Goal: Task Accomplishment & Management: Manage account settings

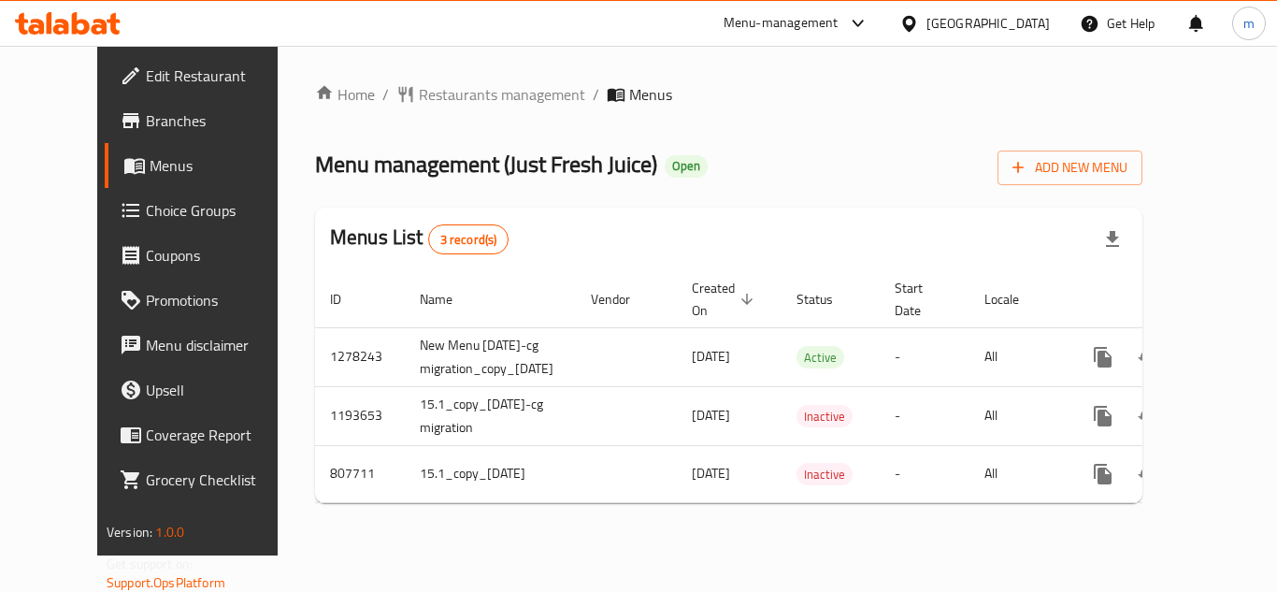
click at [146, 210] on span "Choice Groups" at bounding box center [221, 210] width 150 height 22
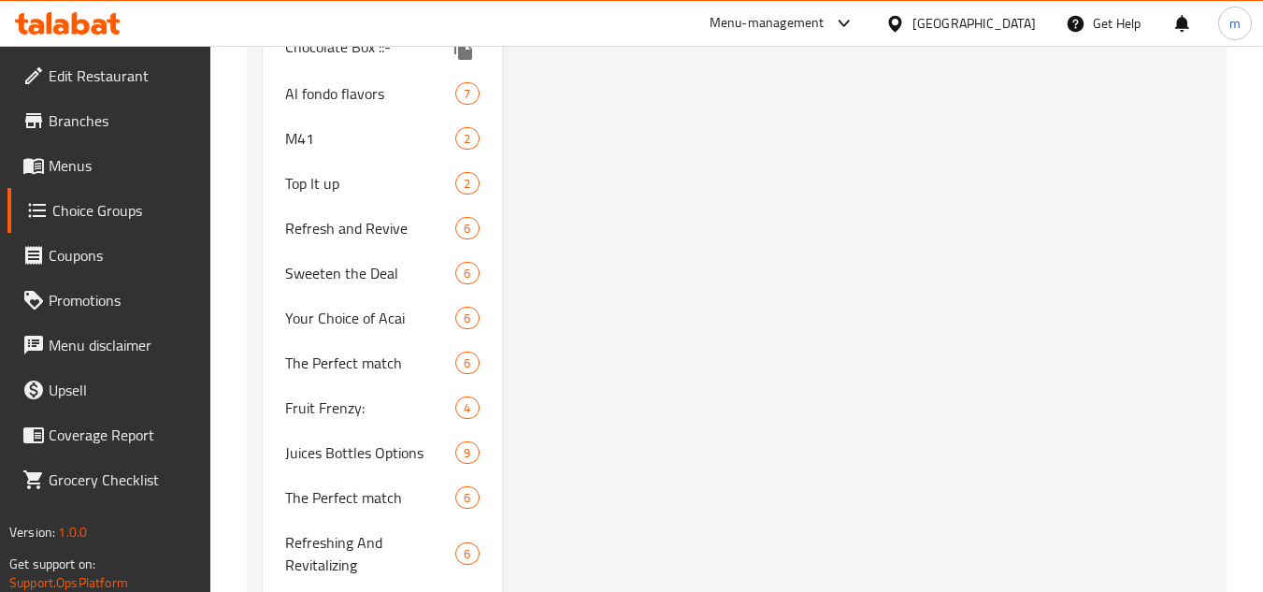
scroll to position [3926, 0]
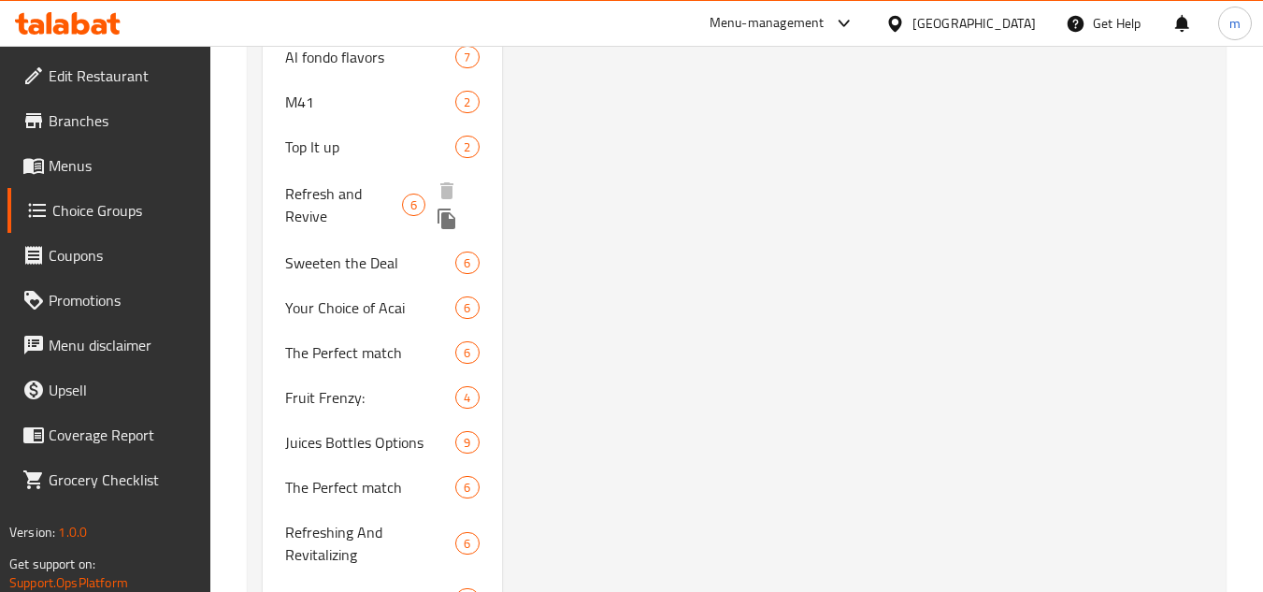
click at [315, 199] on span "Refresh and Revive" at bounding box center [343, 204] width 117 height 45
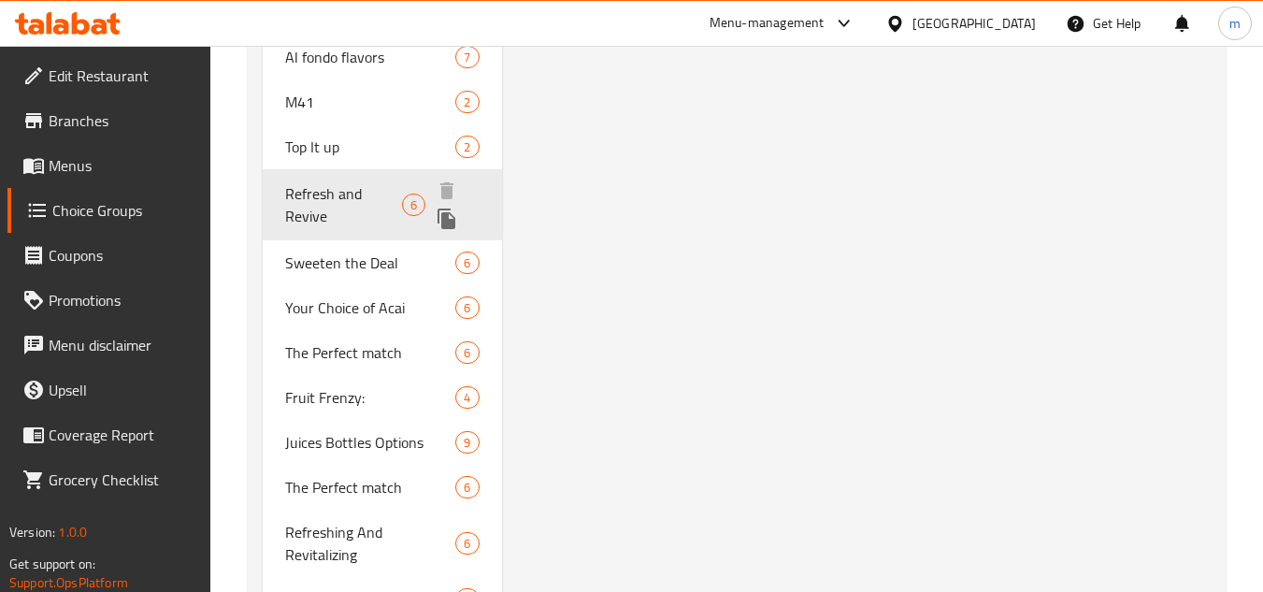
type input "Refresh and Revive"
type input "تحديث وإحياء"
type input "0"
type input "6"
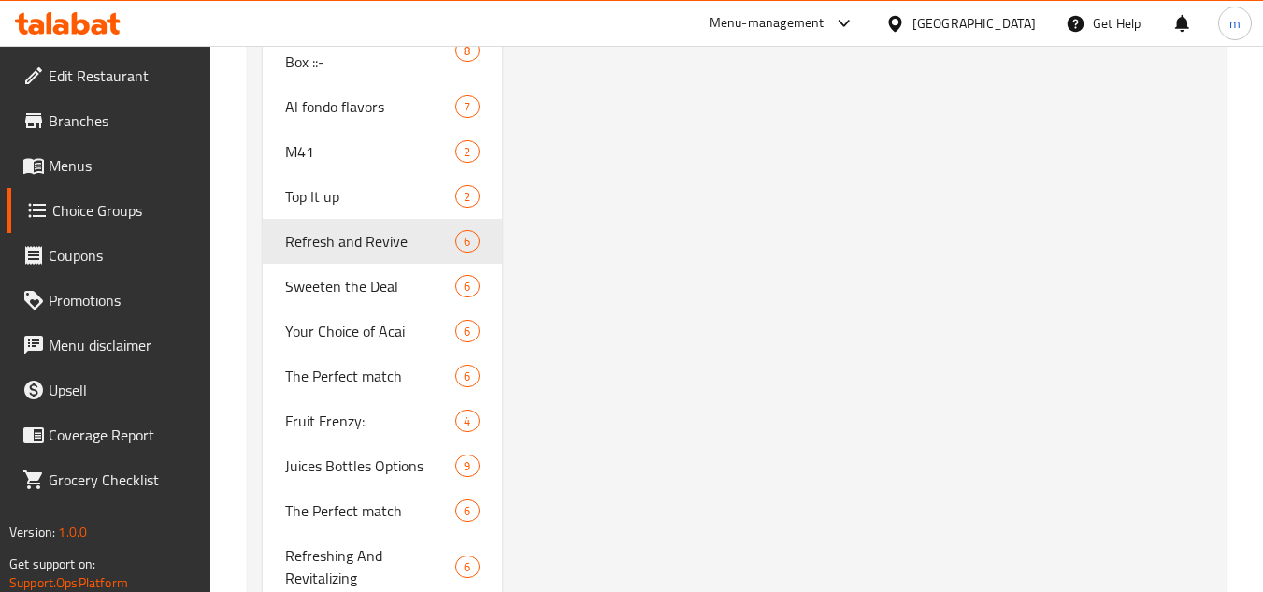
scroll to position [3876, 0]
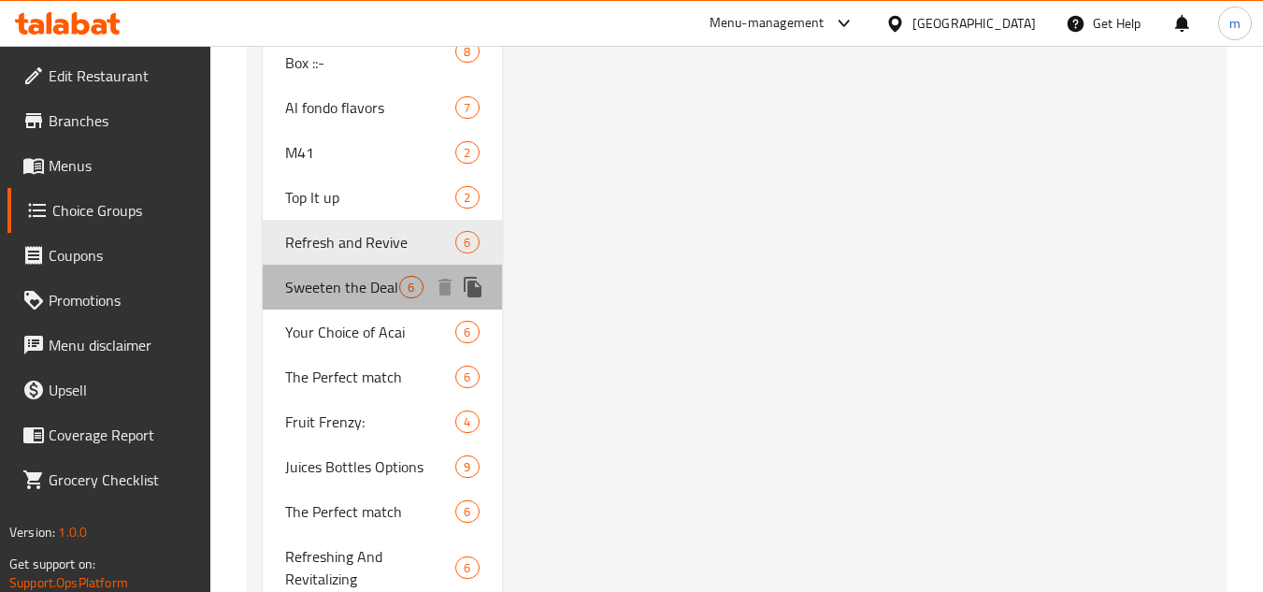
click at [304, 288] on span "Sweeten the Deal" at bounding box center [342, 287] width 114 height 22
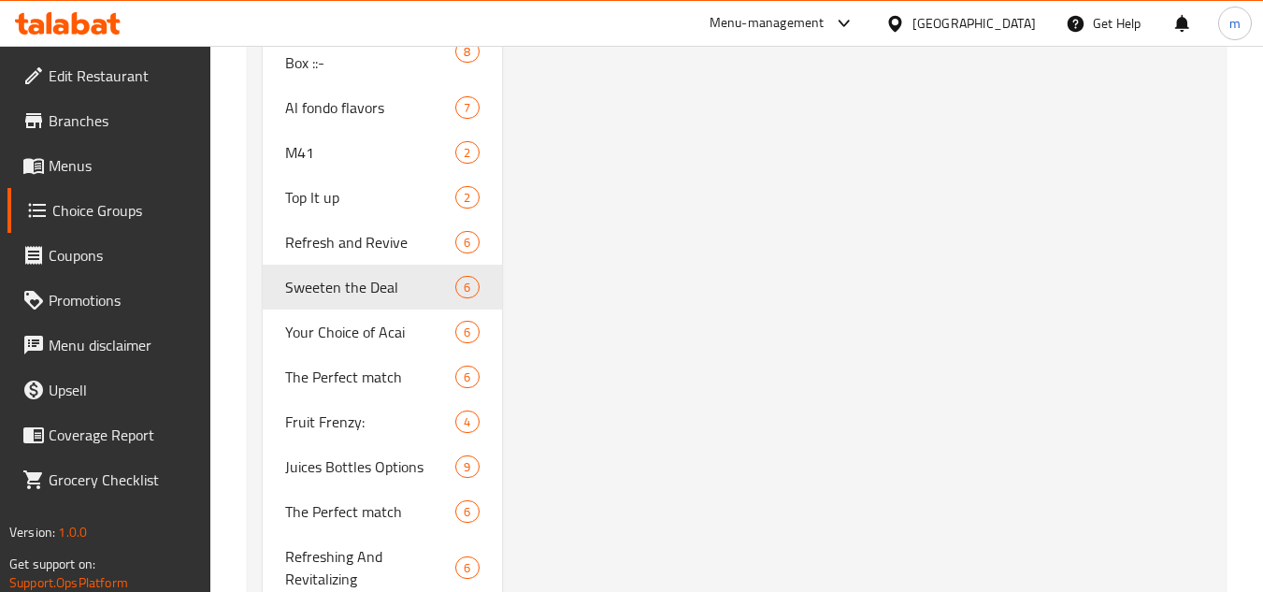
type input "Sweeten the Deal"
type input "تحلية الصفقة"
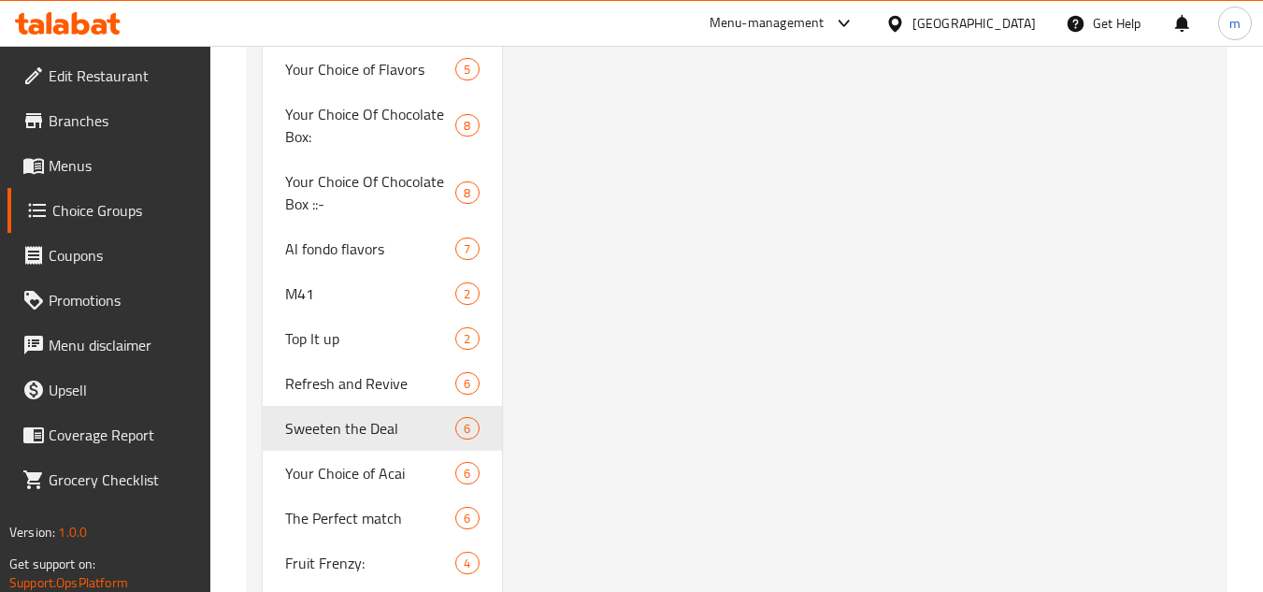
scroll to position [3819, 0]
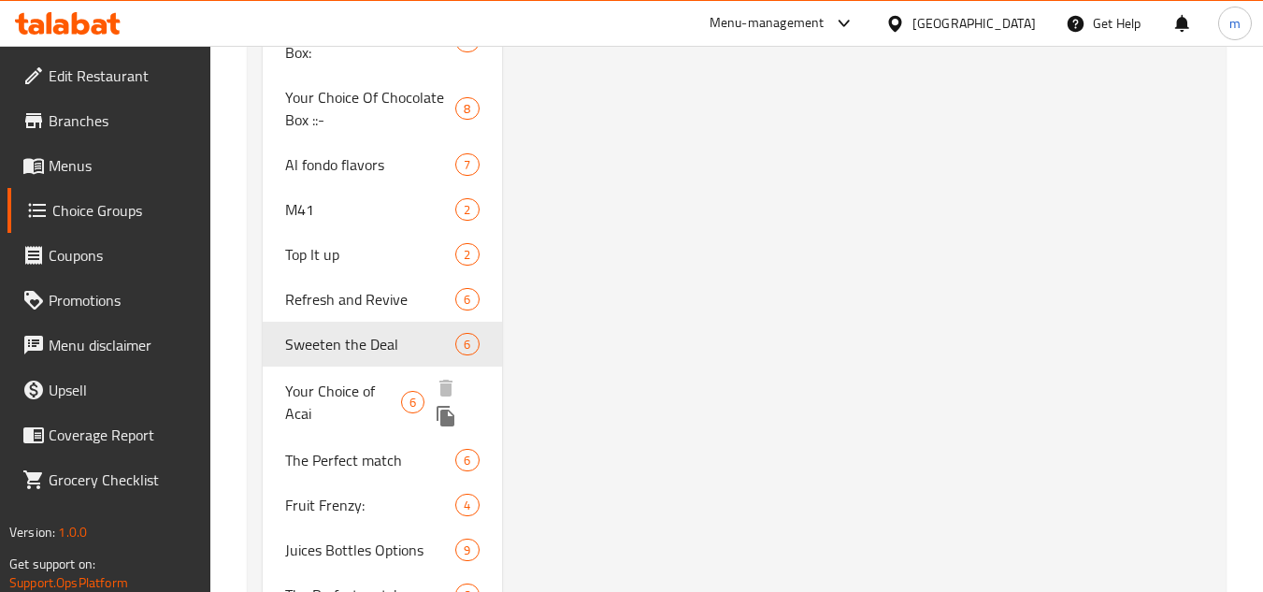
click at [308, 387] on span "Your Choice of Acai" at bounding box center [343, 402] width 116 height 45
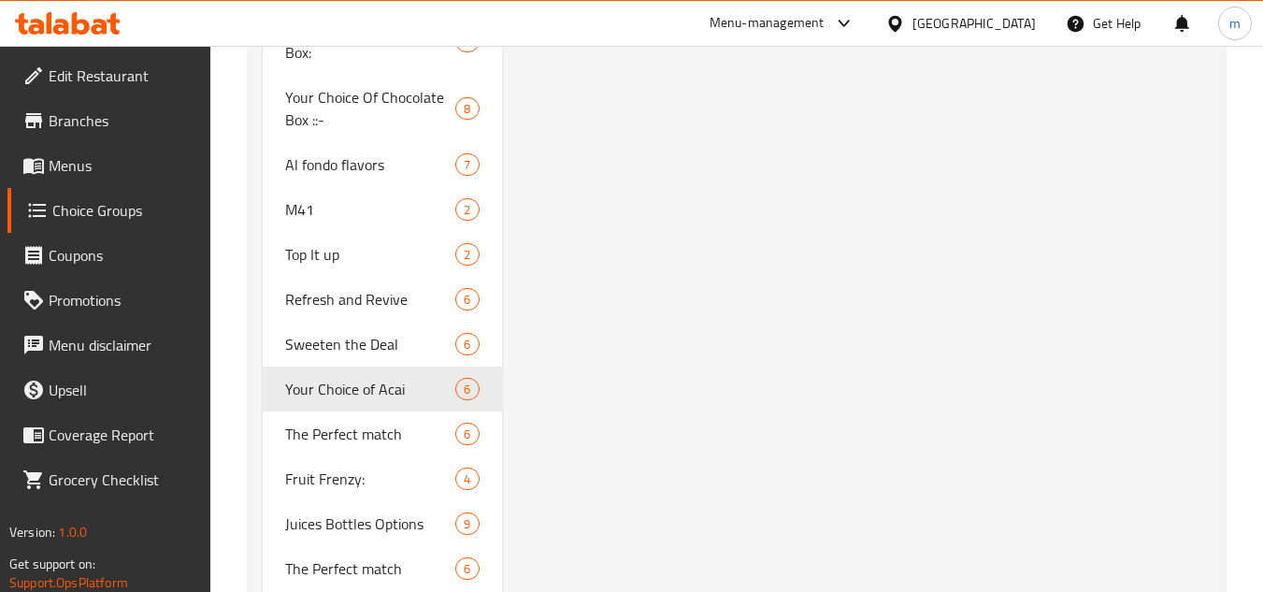
type input "Your Choice of Acai"
type input "اختيارك من الاساي"
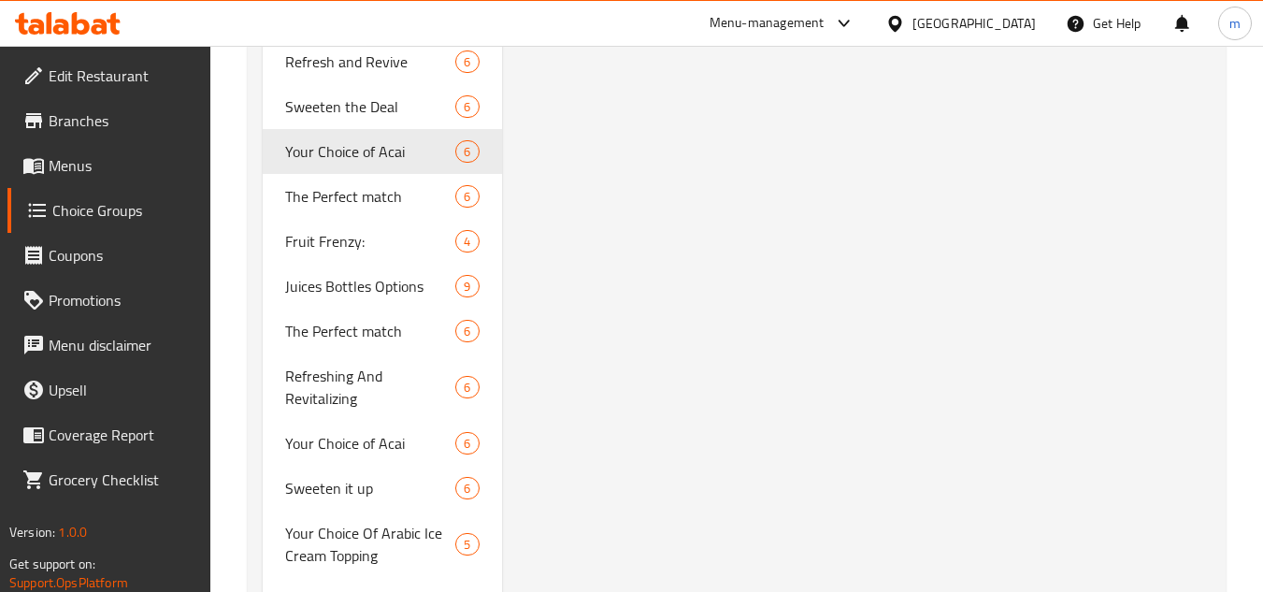
scroll to position [4068, 0]
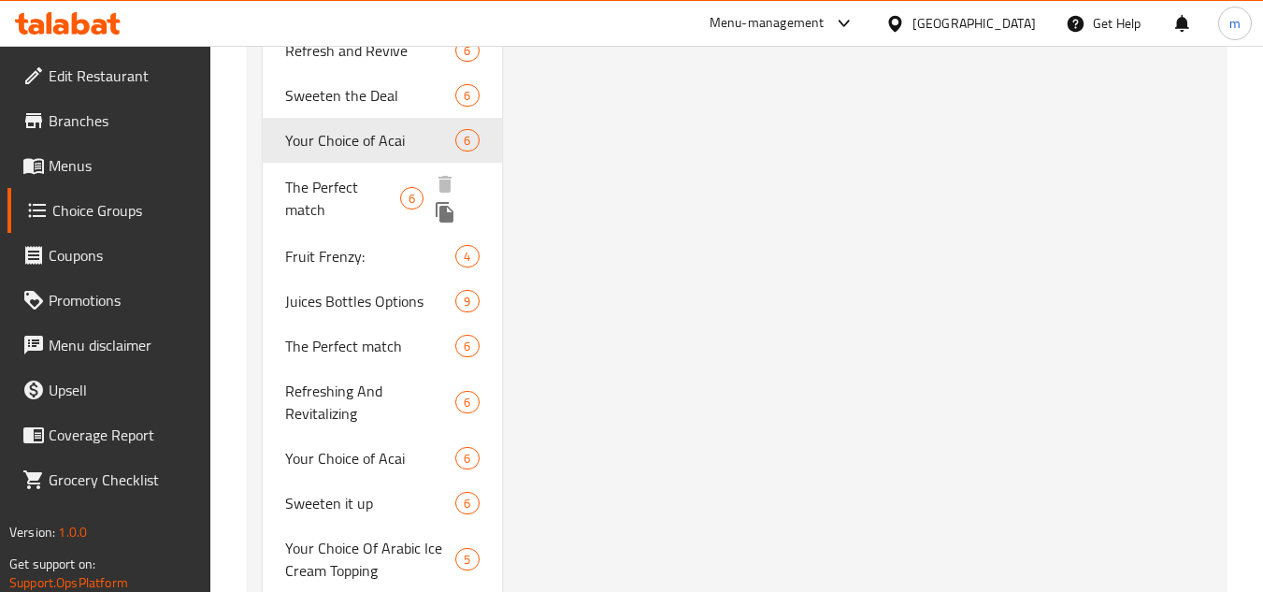
click at [334, 179] on span "The Perfect match" at bounding box center [342, 198] width 115 height 45
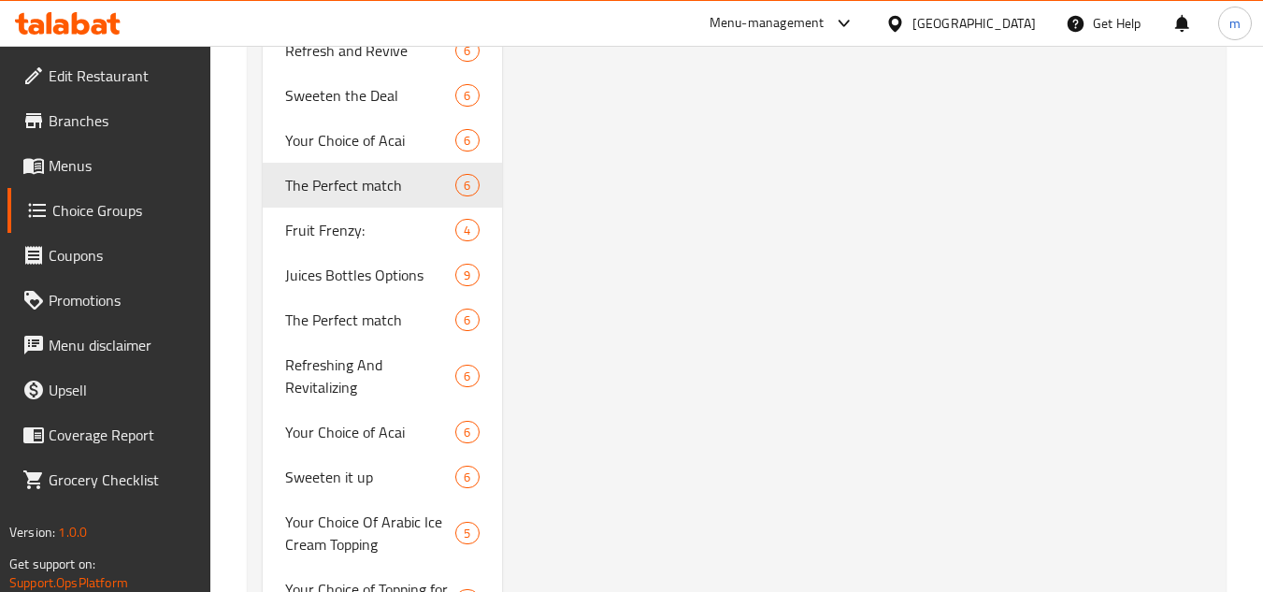
type input "The Perfect match"
type input "التطابق المثالي"
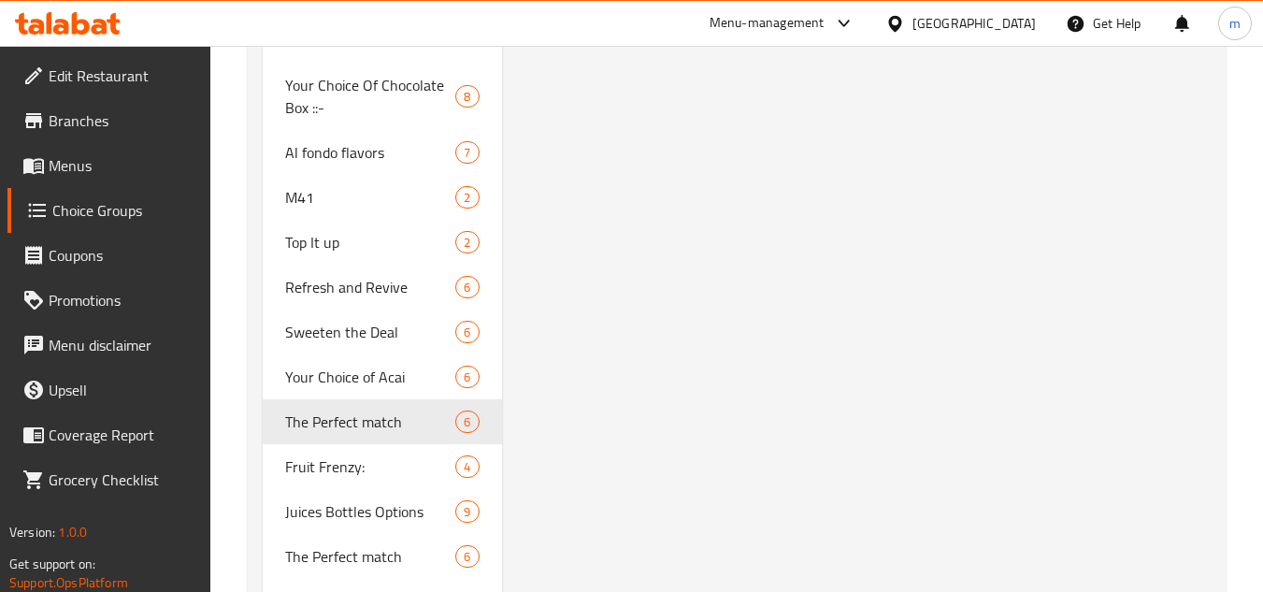
scroll to position [4197, 0]
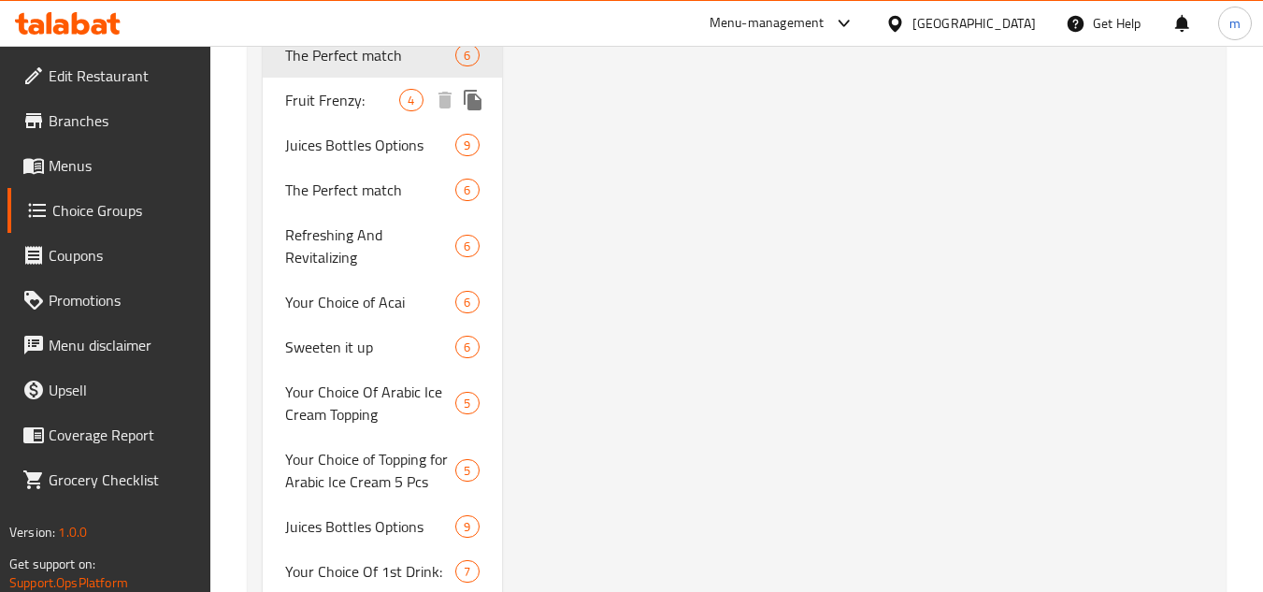
click at [343, 103] on span "Fruit Frenzy:" at bounding box center [342, 100] width 114 height 22
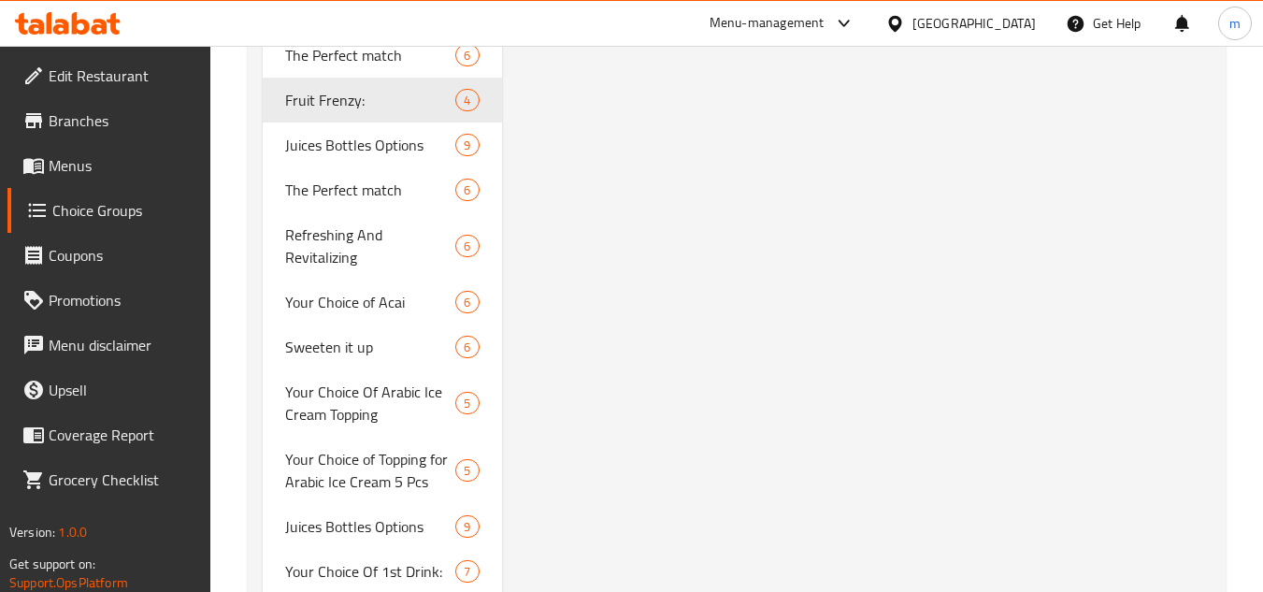
type input "Fruit Frenzy:"
type input "انتعاش فواكة:"
type input "4"
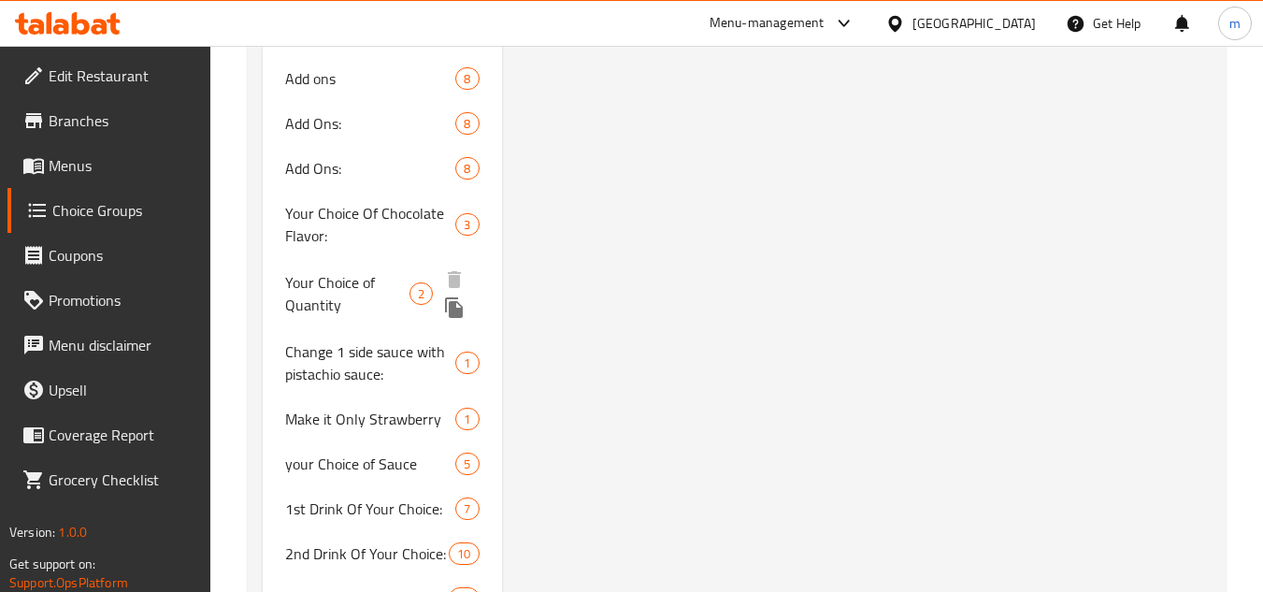
scroll to position [1963, 0]
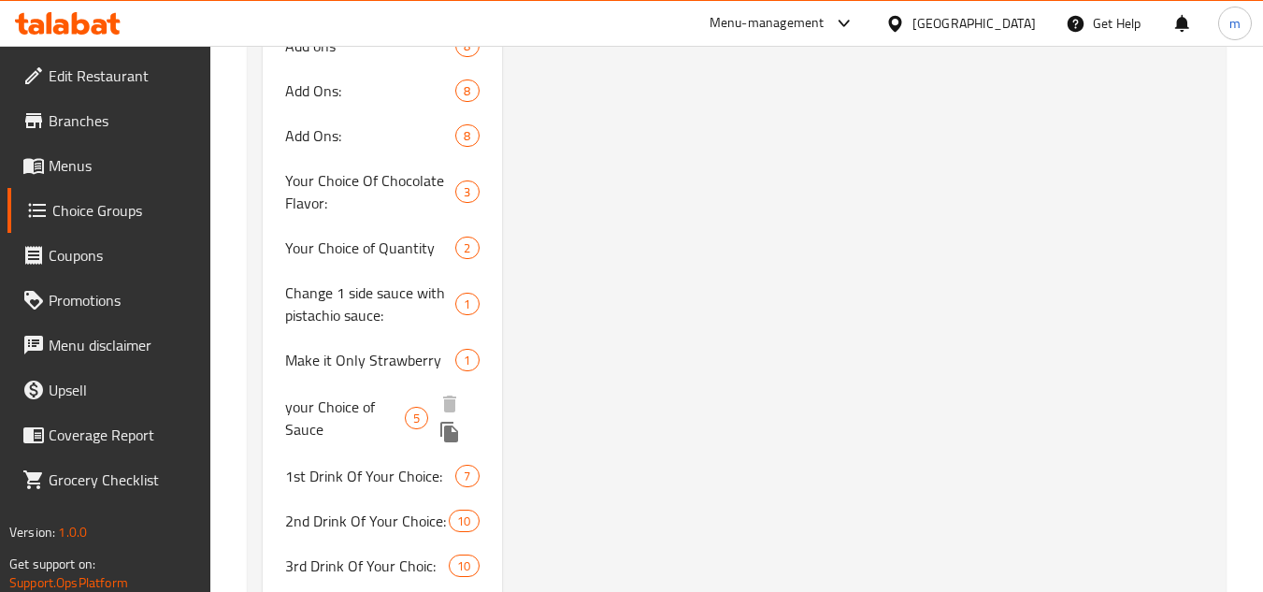
click at [348, 423] on span "your Choice of Sauce" at bounding box center [345, 417] width 120 height 45
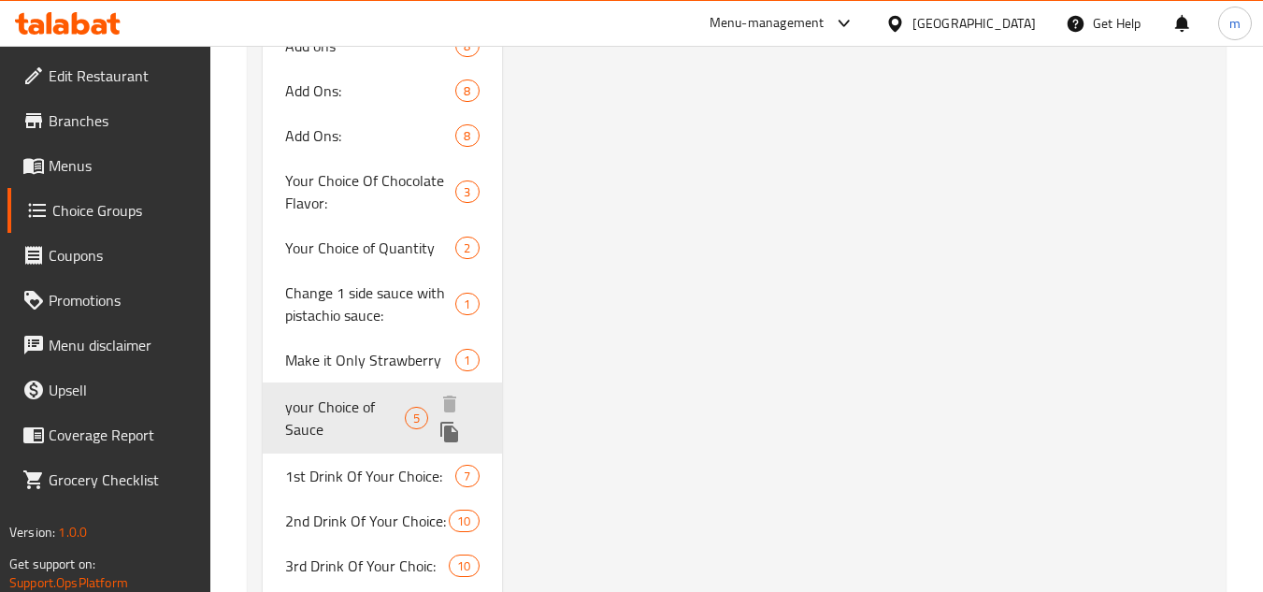
type input "your Choice of Sauce"
type input "اختيارك من الصوص"
type input "1"
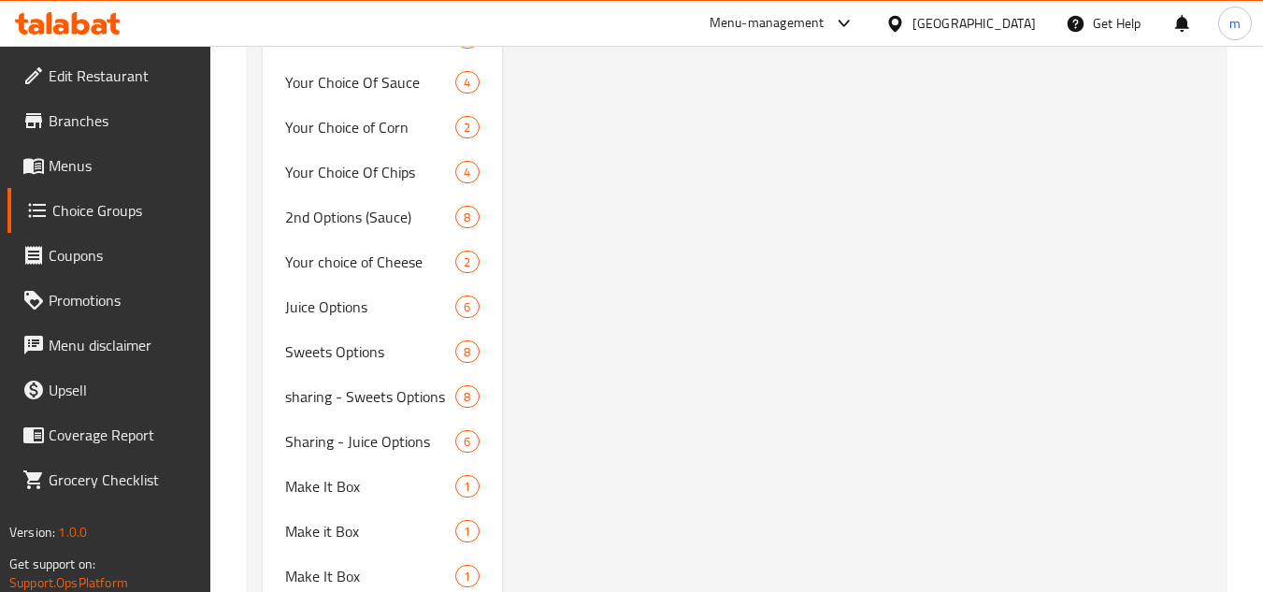
scroll to position [7273, 0]
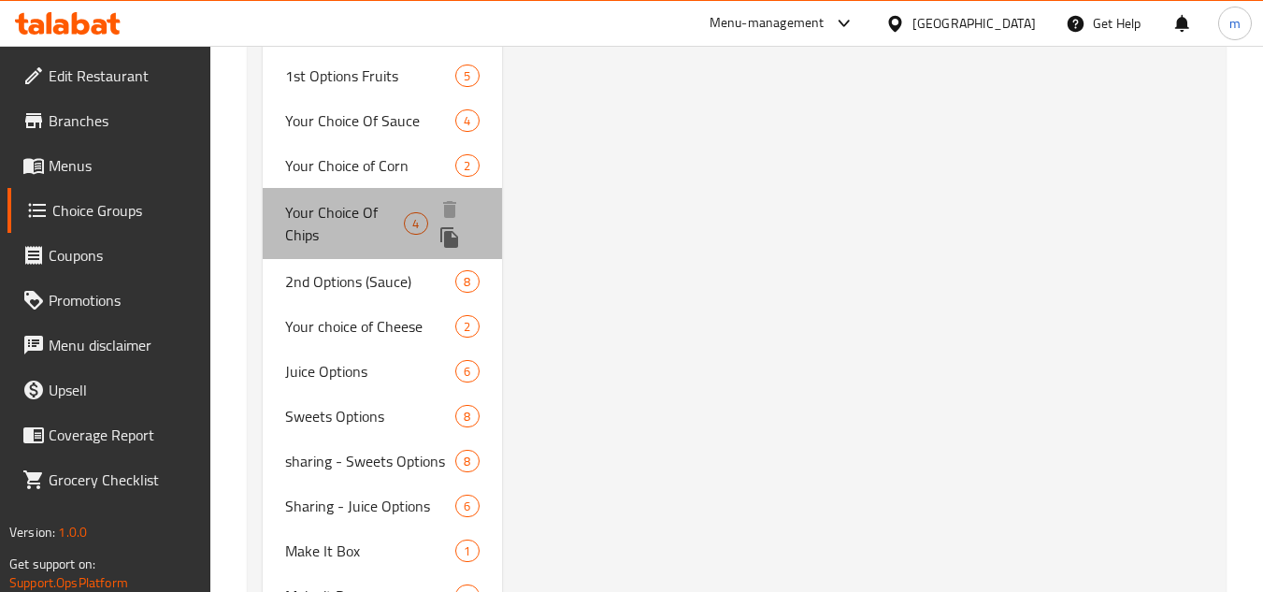
click at [338, 201] on span "Your Choice Of Chips" at bounding box center [344, 223] width 119 height 45
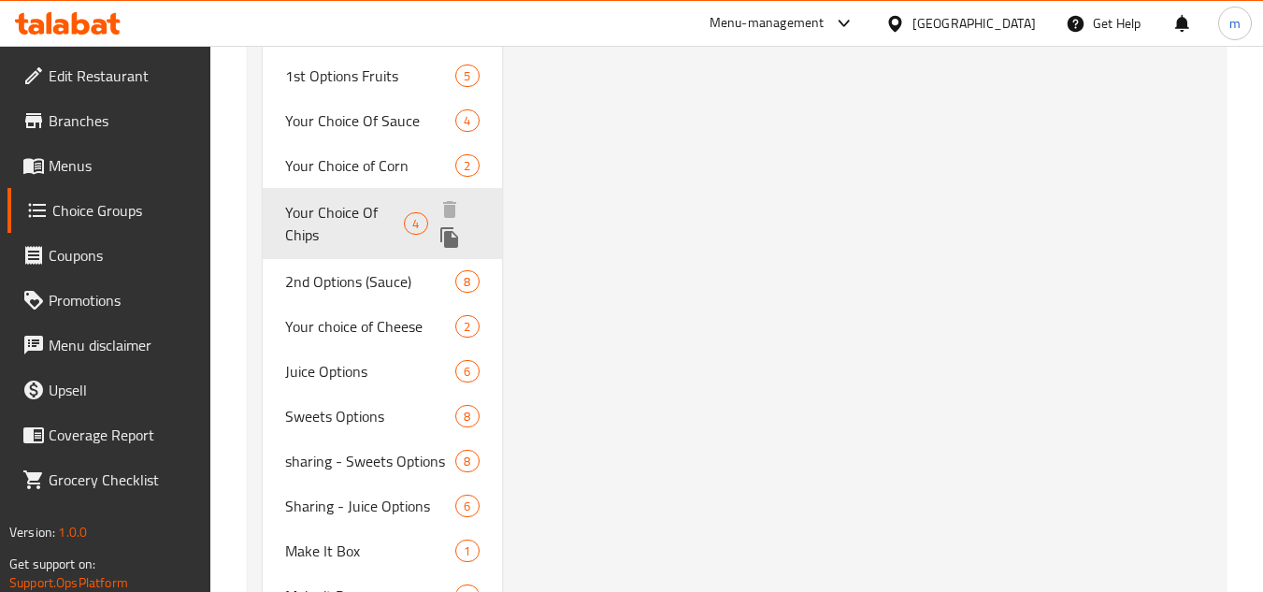
type input "Your Choice Of Chips"
type input "إختيارك من الشيبس"
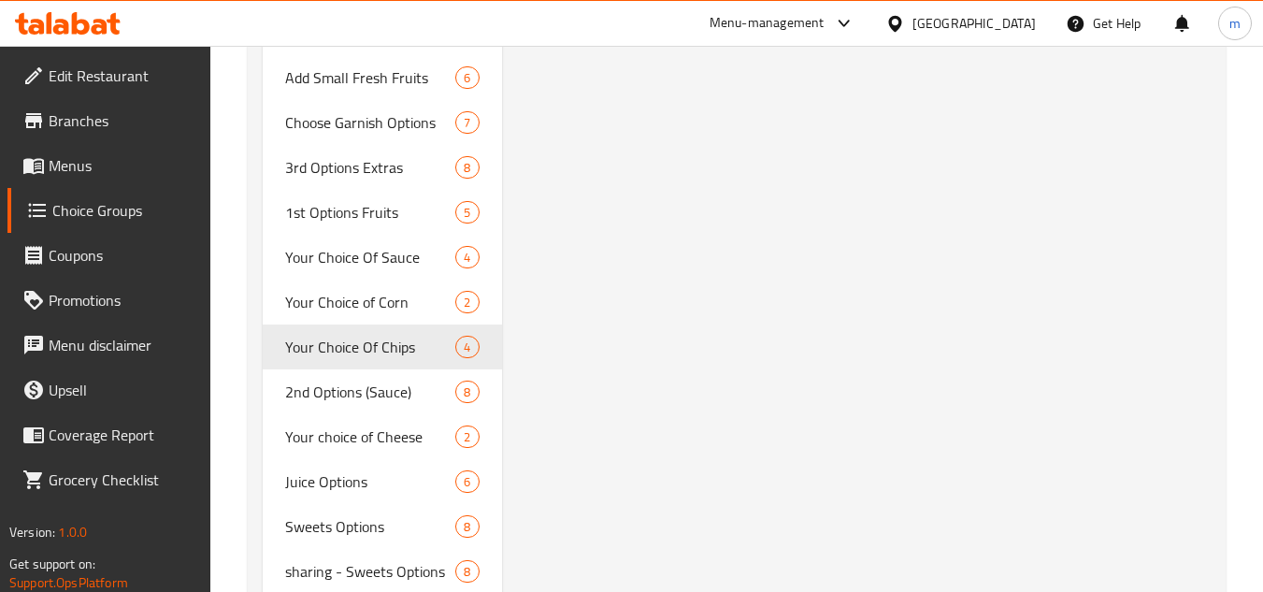
scroll to position [7152, 0]
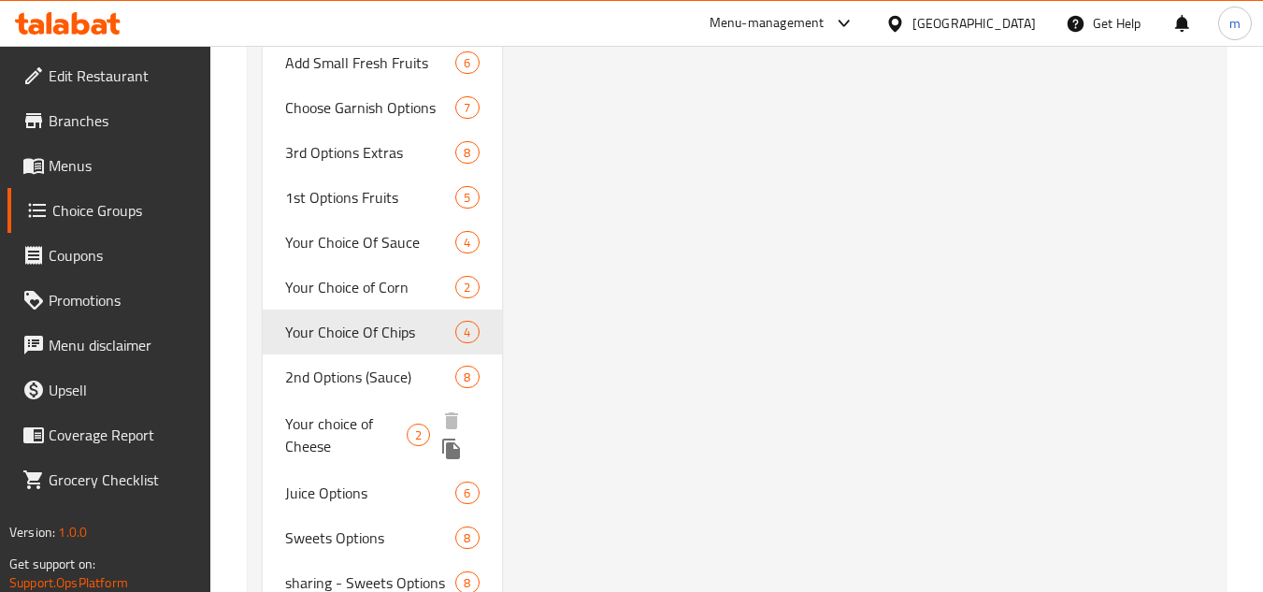
click at [345, 412] on span "Your choice of Cheese" at bounding box center [345, 434] width 121 height 45
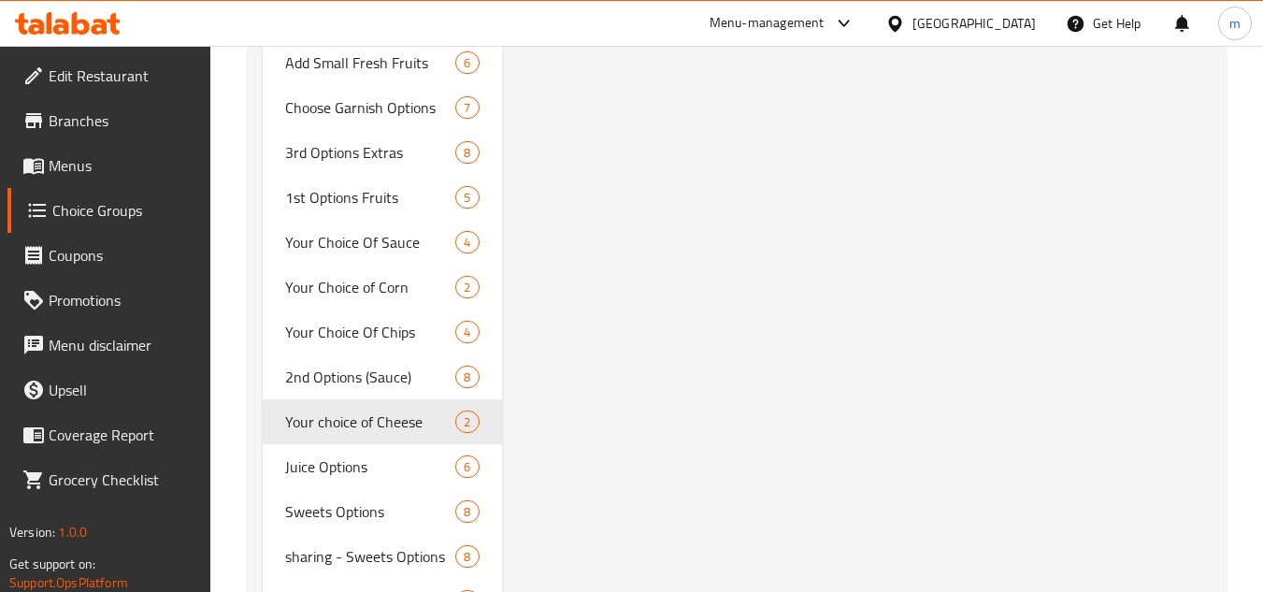
type input "Your choice of Cheese"
type input "إختيارك من الجبنة"
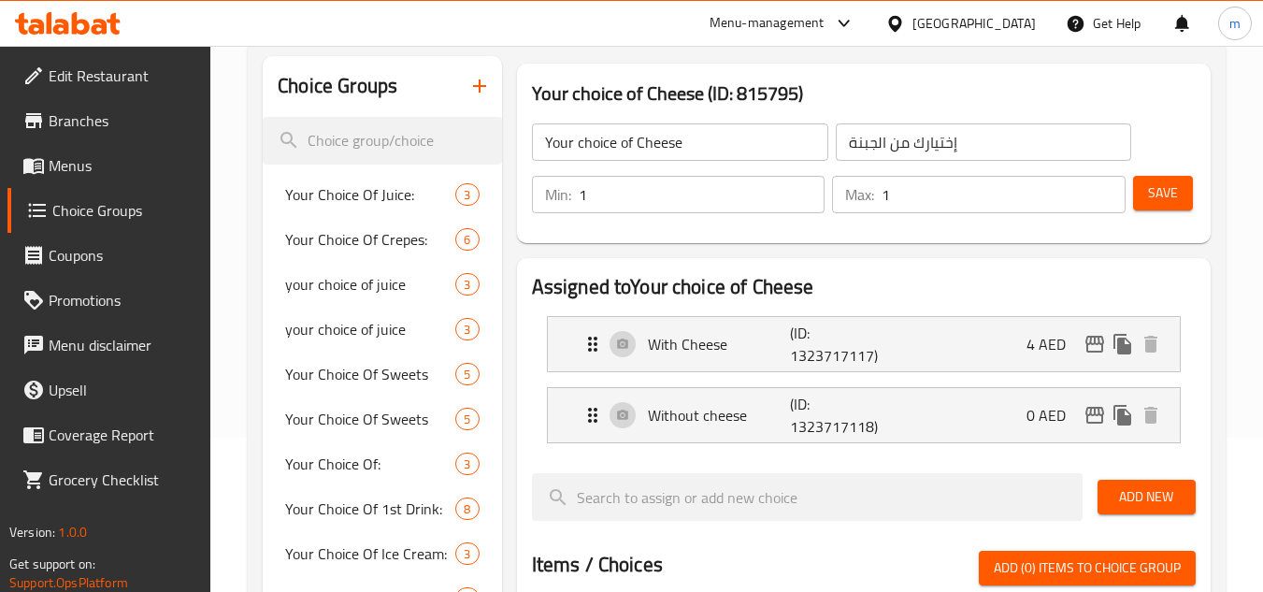
scroll to position [187, 0]
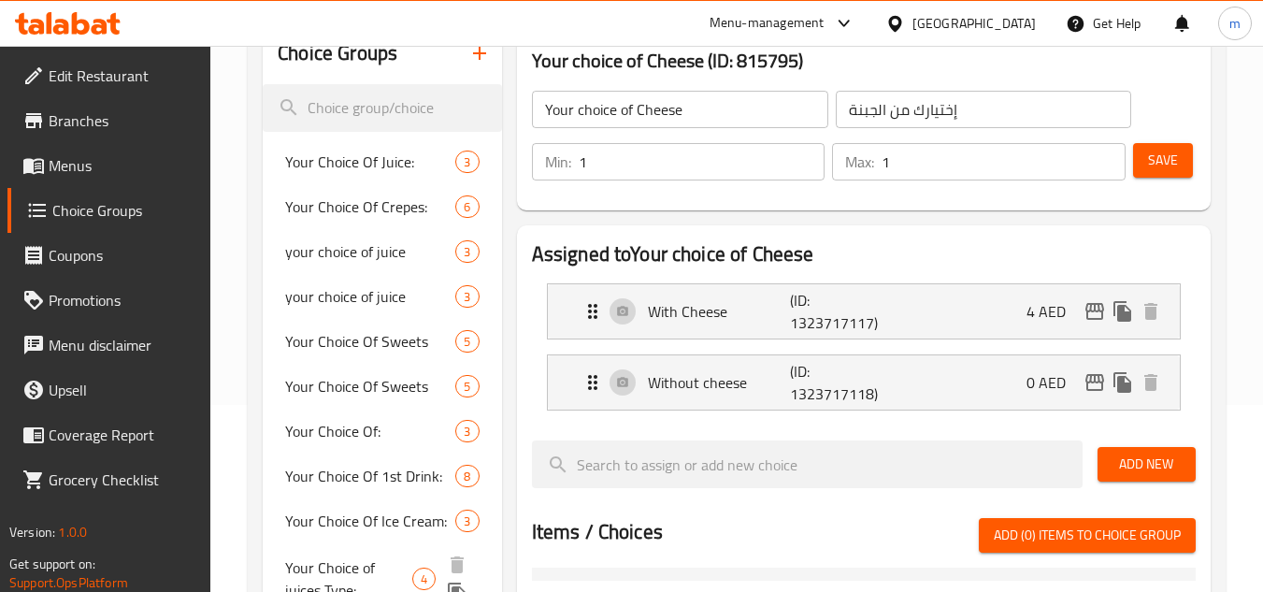
click at [379, 571] on span "Your Choice of juices Type:" at bounding box center [348, 578] width 127 height 45
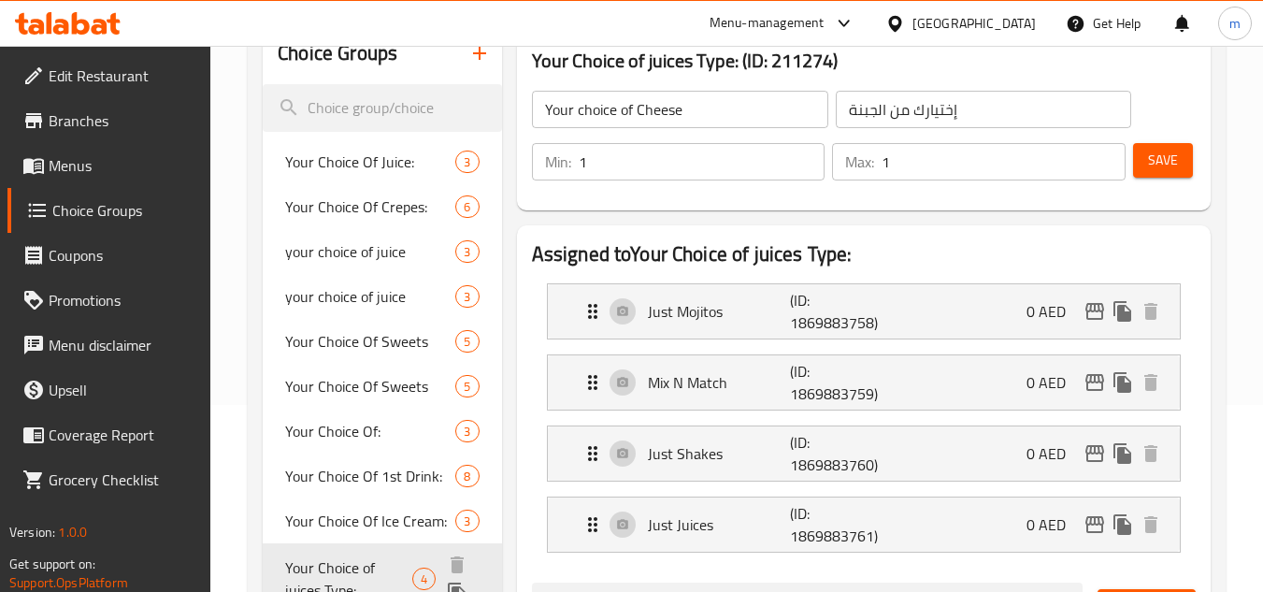
type input "Your Choice of juices Type:"
type input "اختيارك من نوع العصائر:"
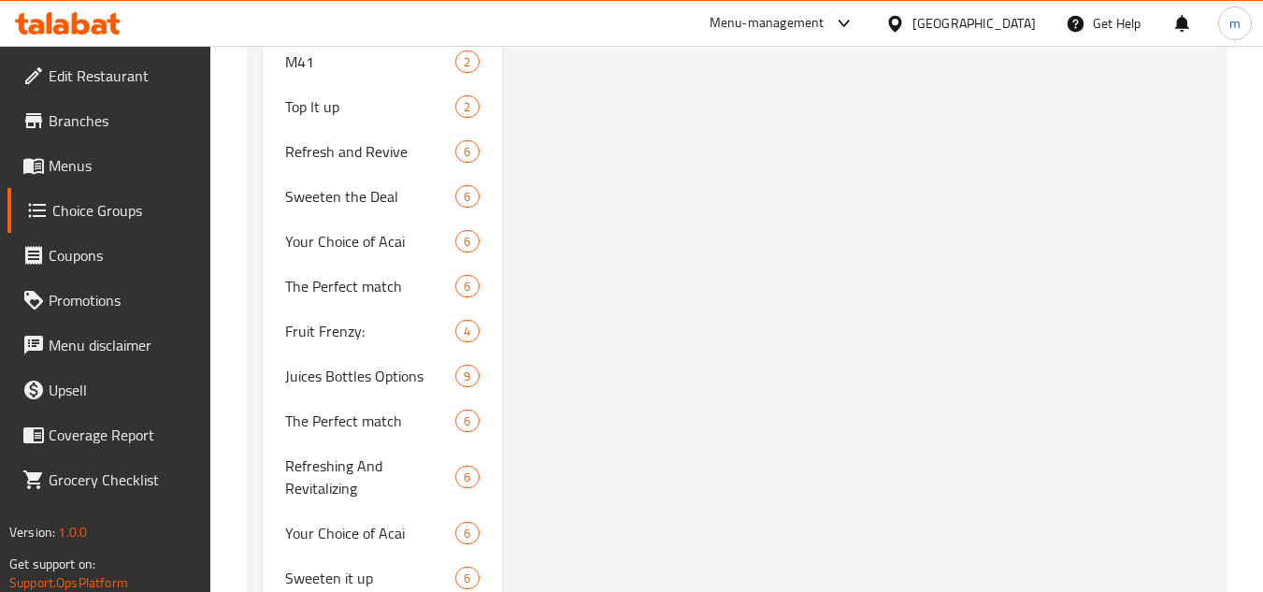
scroll to position [3968, 0]
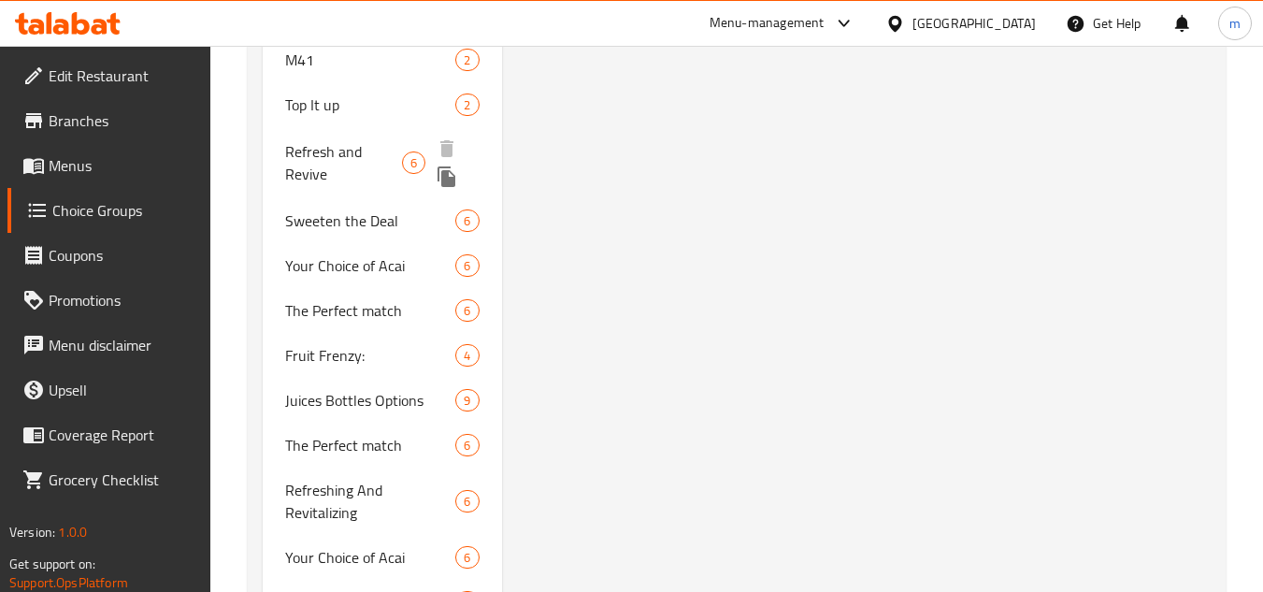
click at [297, 165] on span "Refresh and Revive" at bounding box center [343, 162] width 117 height 45
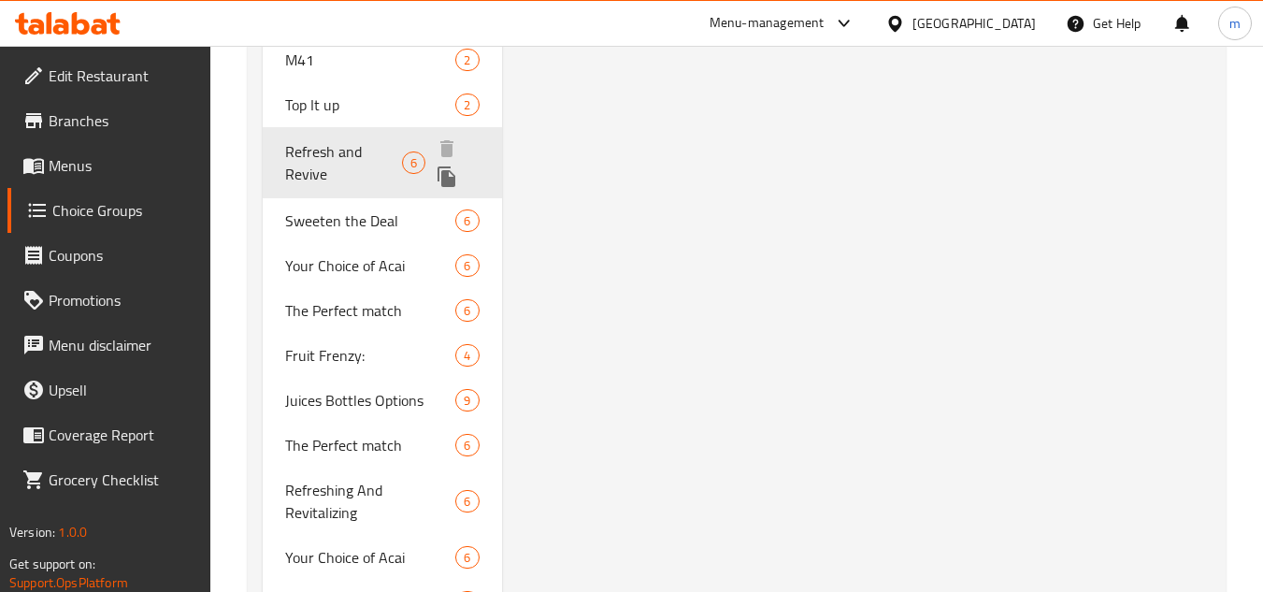
type input "Refresh and Revive"
type input "تحديث وإحياء"
type input "0"
type input "6"
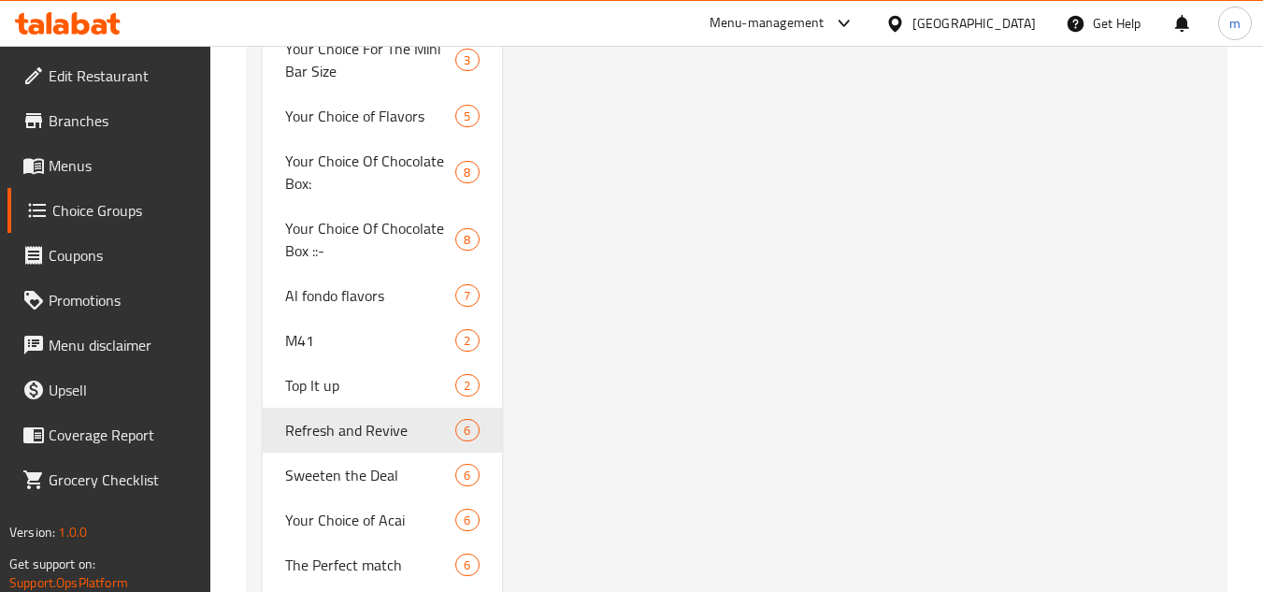
drag, startPoint x: 984, startPoint y: 280, endPoint x: 972, endPoint y: 109, distance: 170.6
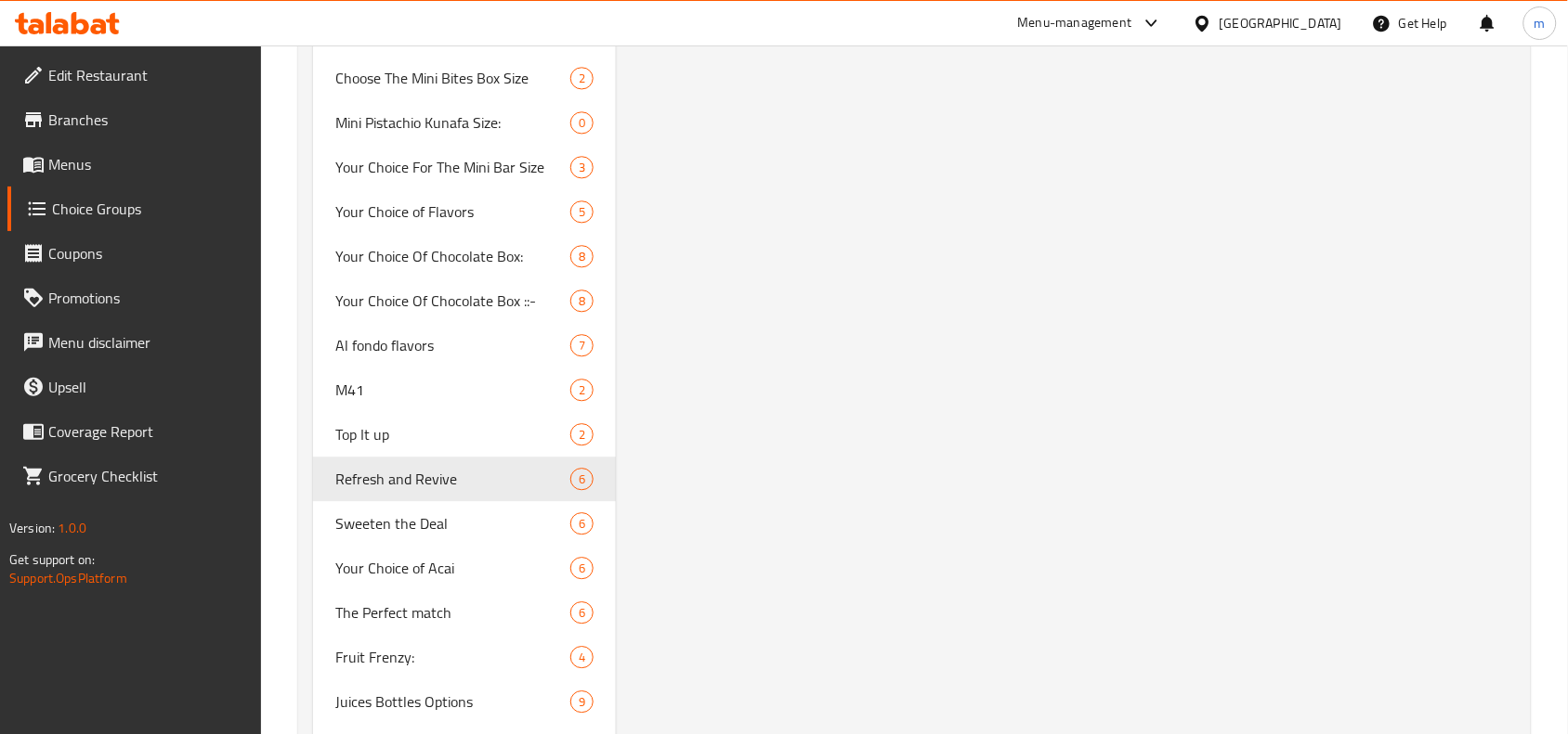
scroll to position [3436, 0]
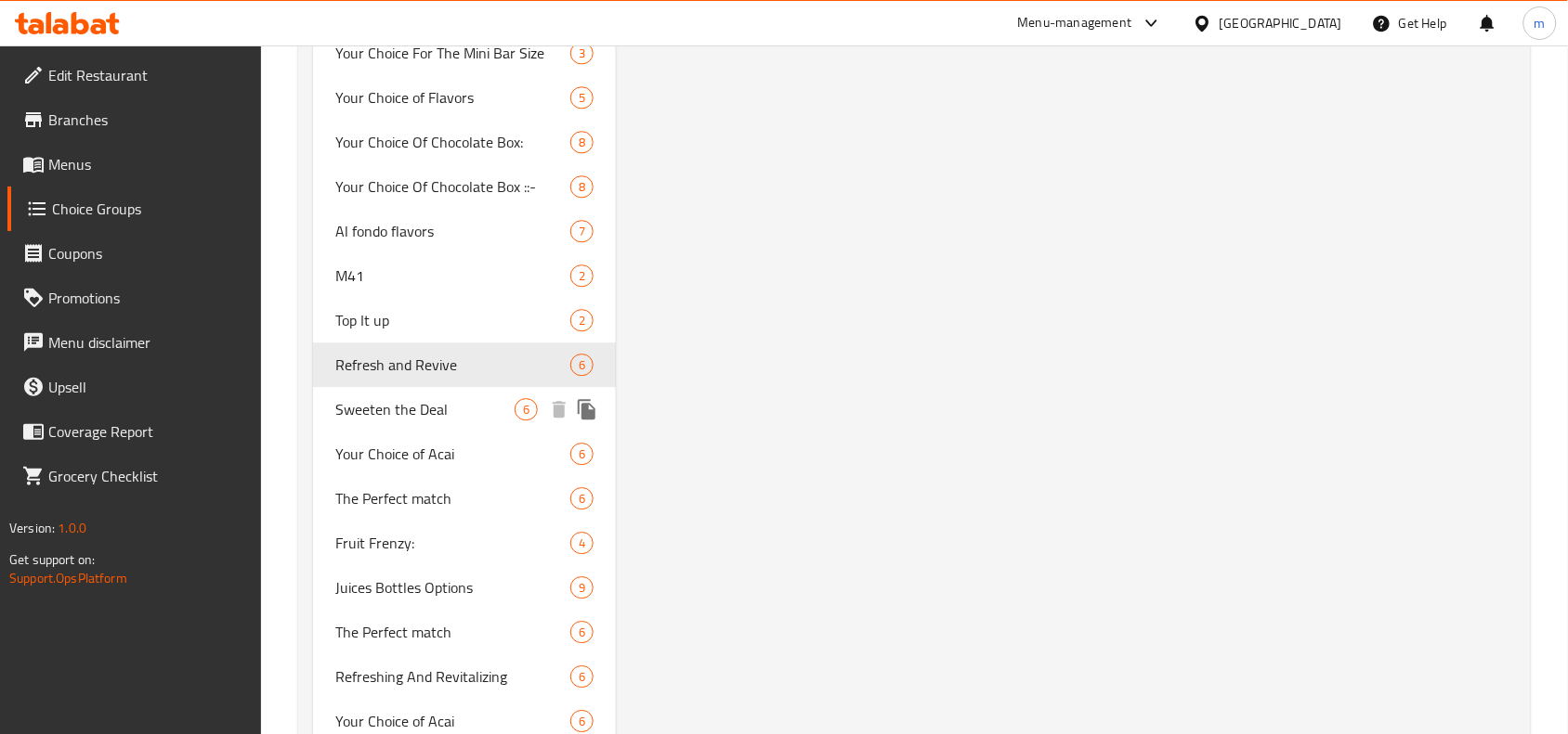
drag, startPoint x: 377, startPoint y: 404, endPoint x: 1066, endPoint y: 399, distance: 689.0
click at [377, 404] on span "Sweeten the Deal" at bounding box center [424, 409] width 179 height 22
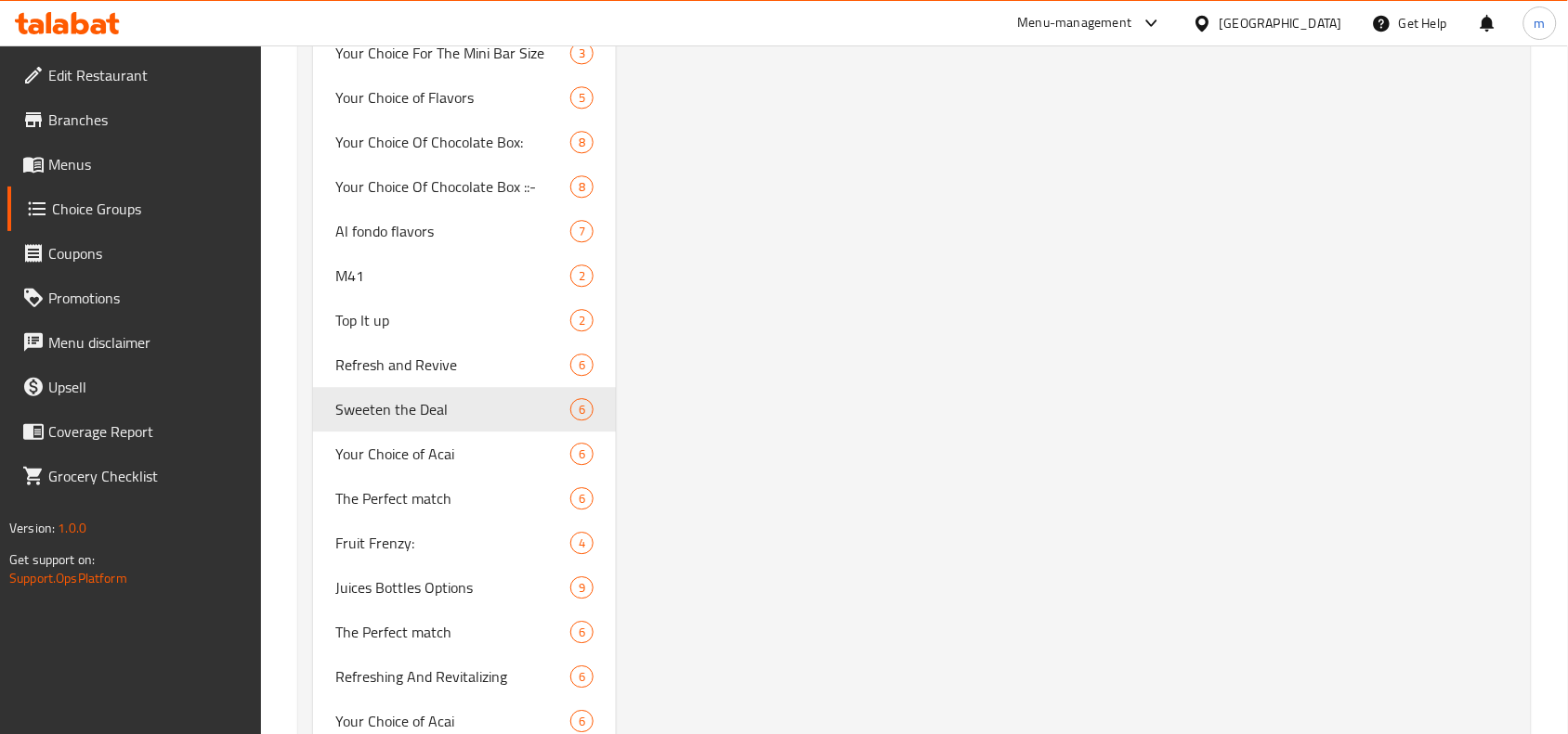
type input "Sweeten the Deal"
type input "تحلية الصفقة"
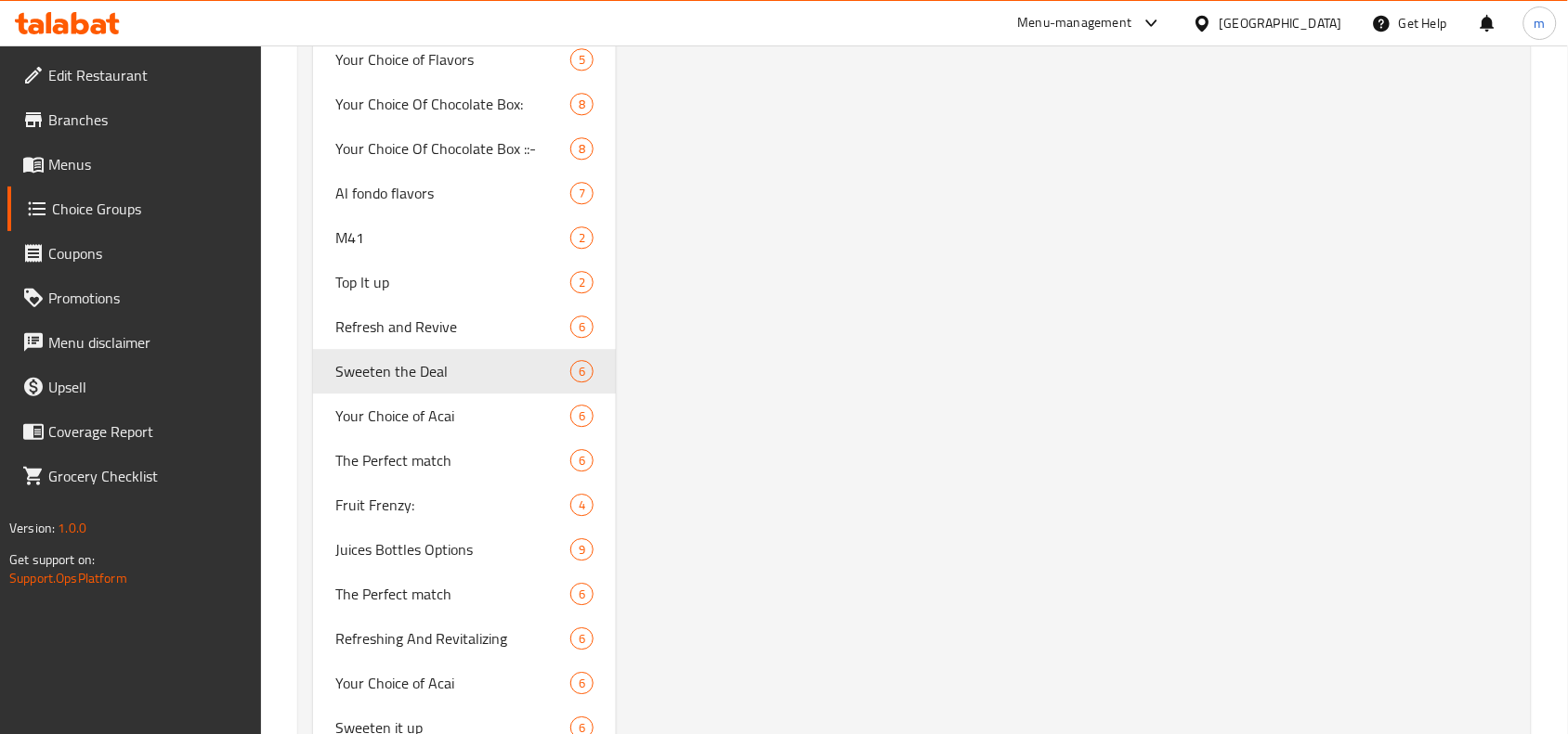
scroll to position [3482, 0]
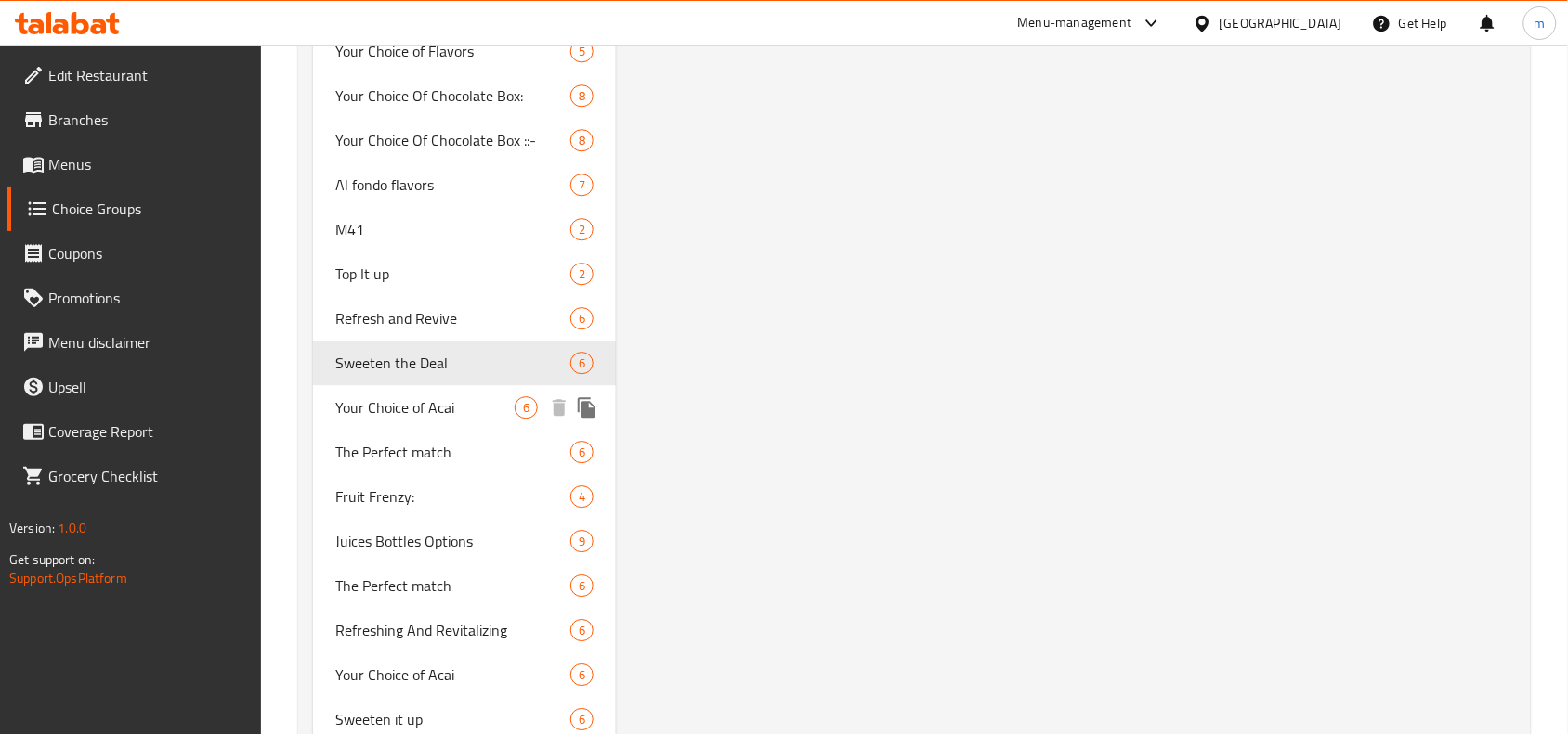
click at [419, 397] on span "Your Choice of Acai" at bounding box center [424, 407] width 179 height 22
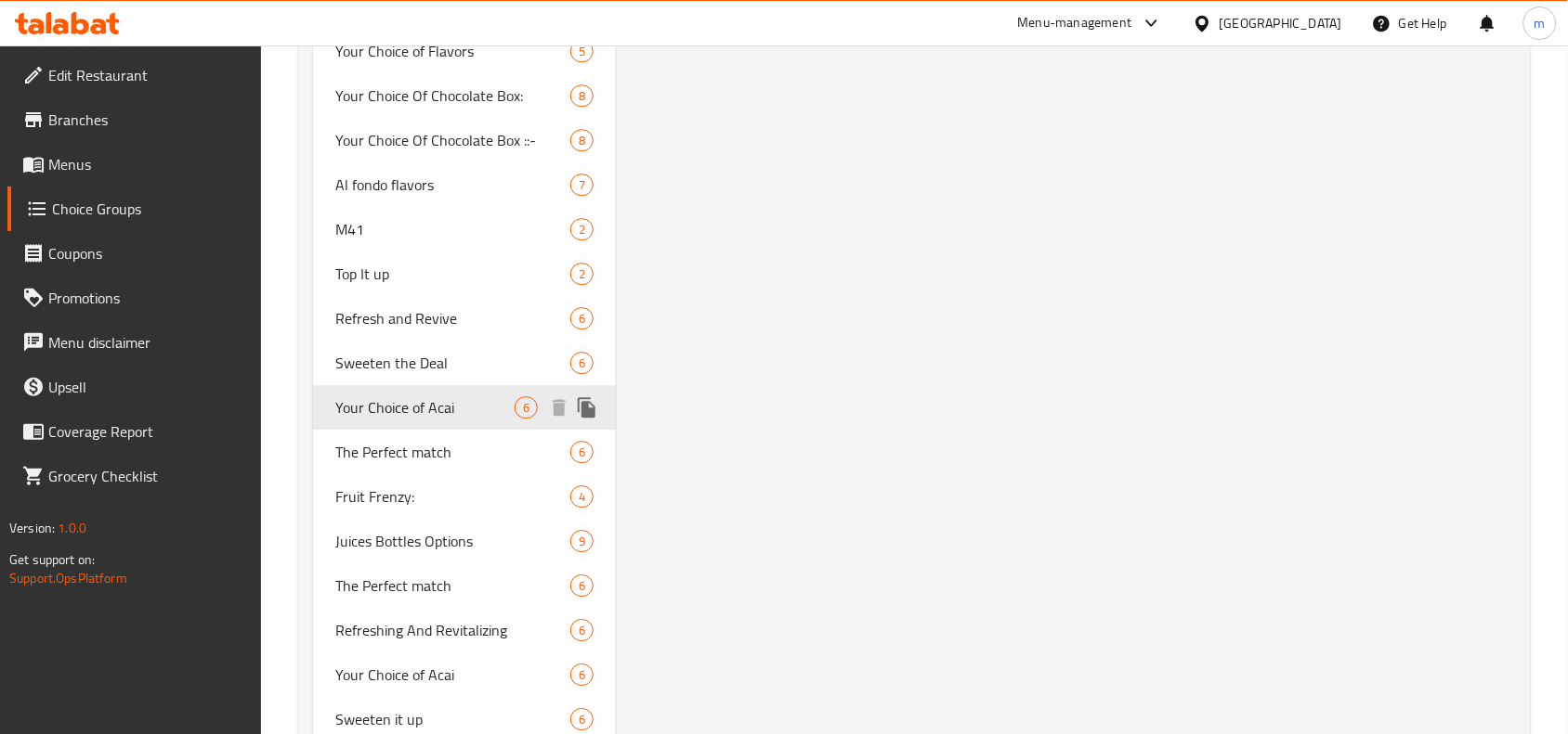
type input "Your Choice of Acai"
type input "اختيارك من الاساي"
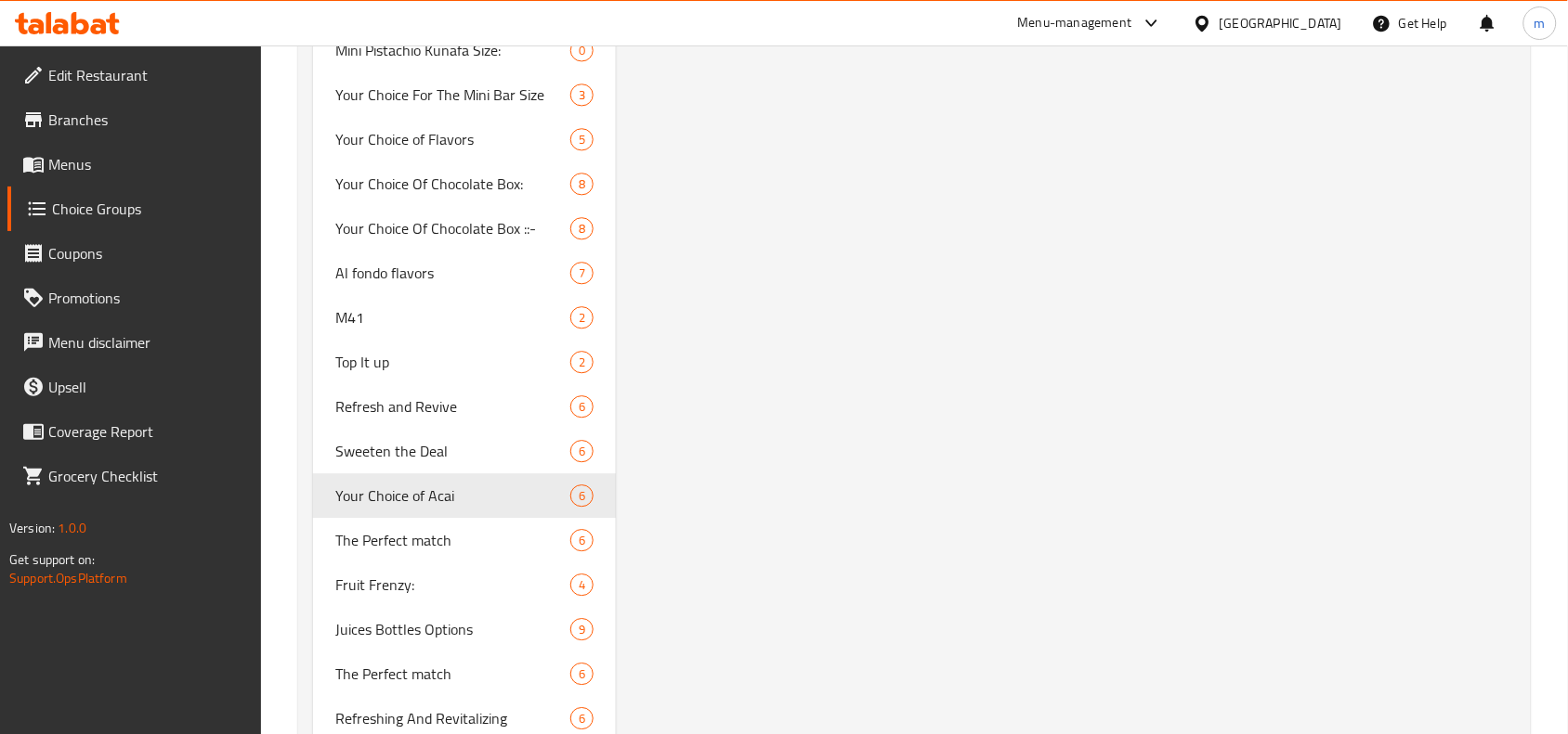
scroll to position [3366, 0]
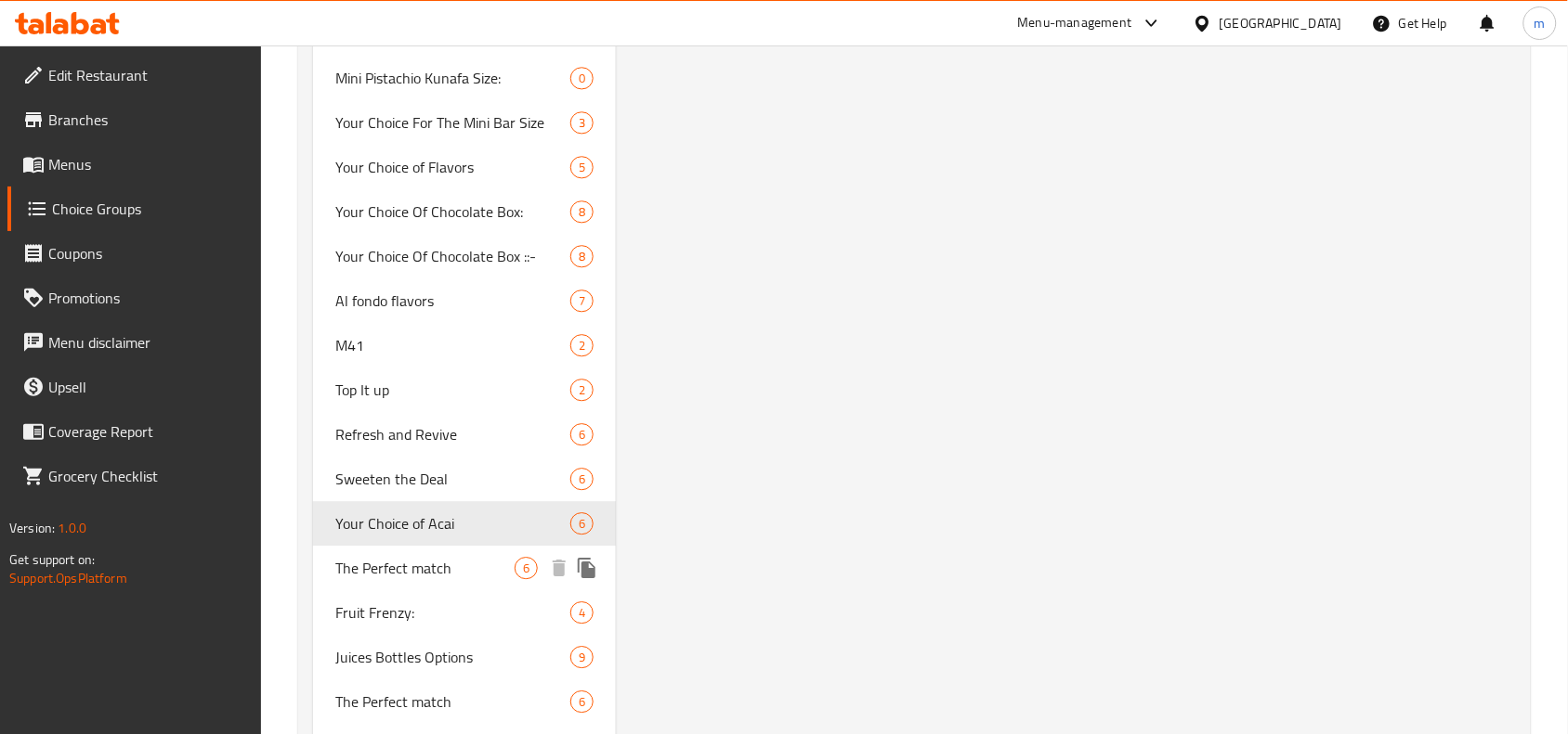
click at [372, 562] on span "The Perfect match" at bounding box center [424, 568] width 179 height 22
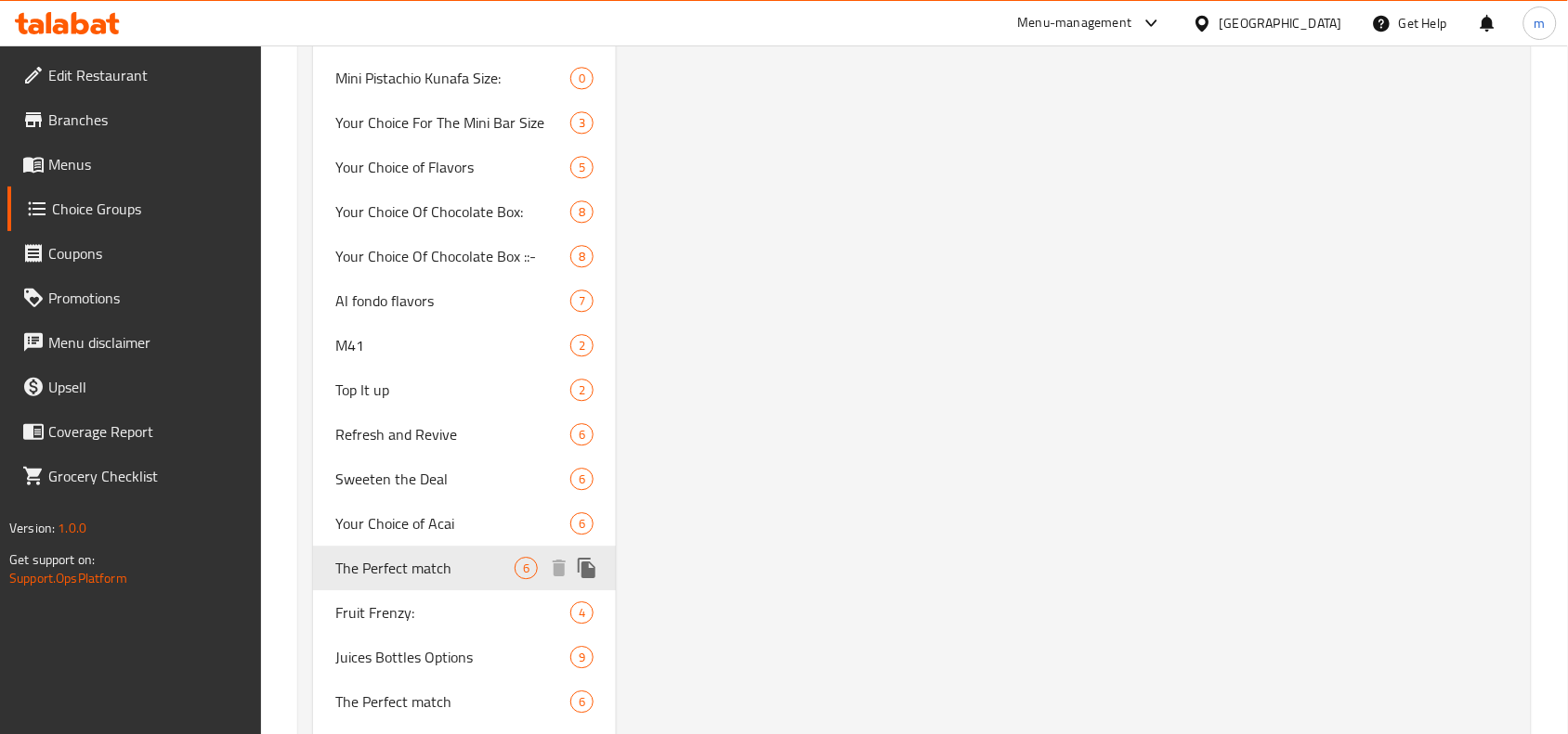
type input "The Perfect match"
type input "التطابق المثالي"
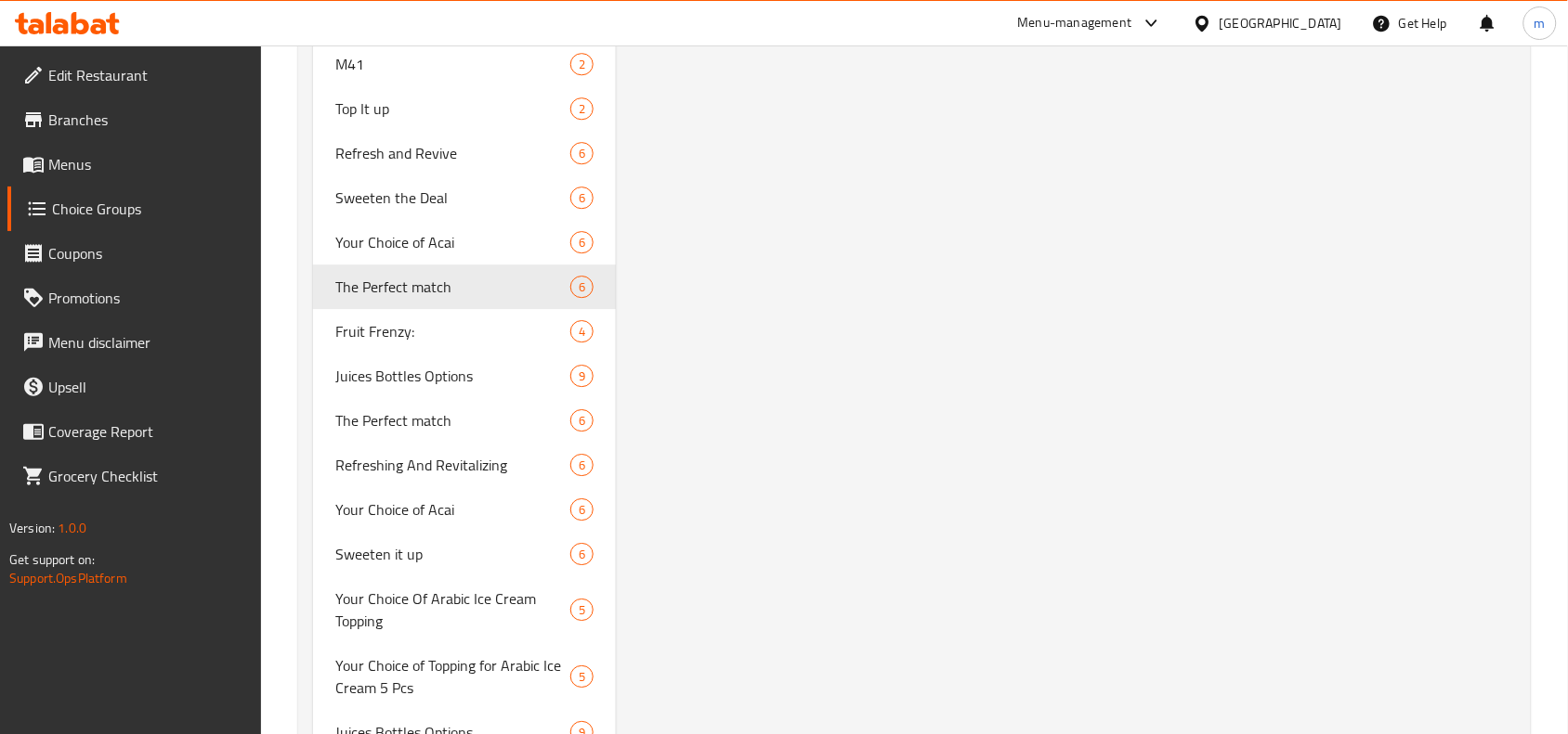
scroll to position [3714, 0]
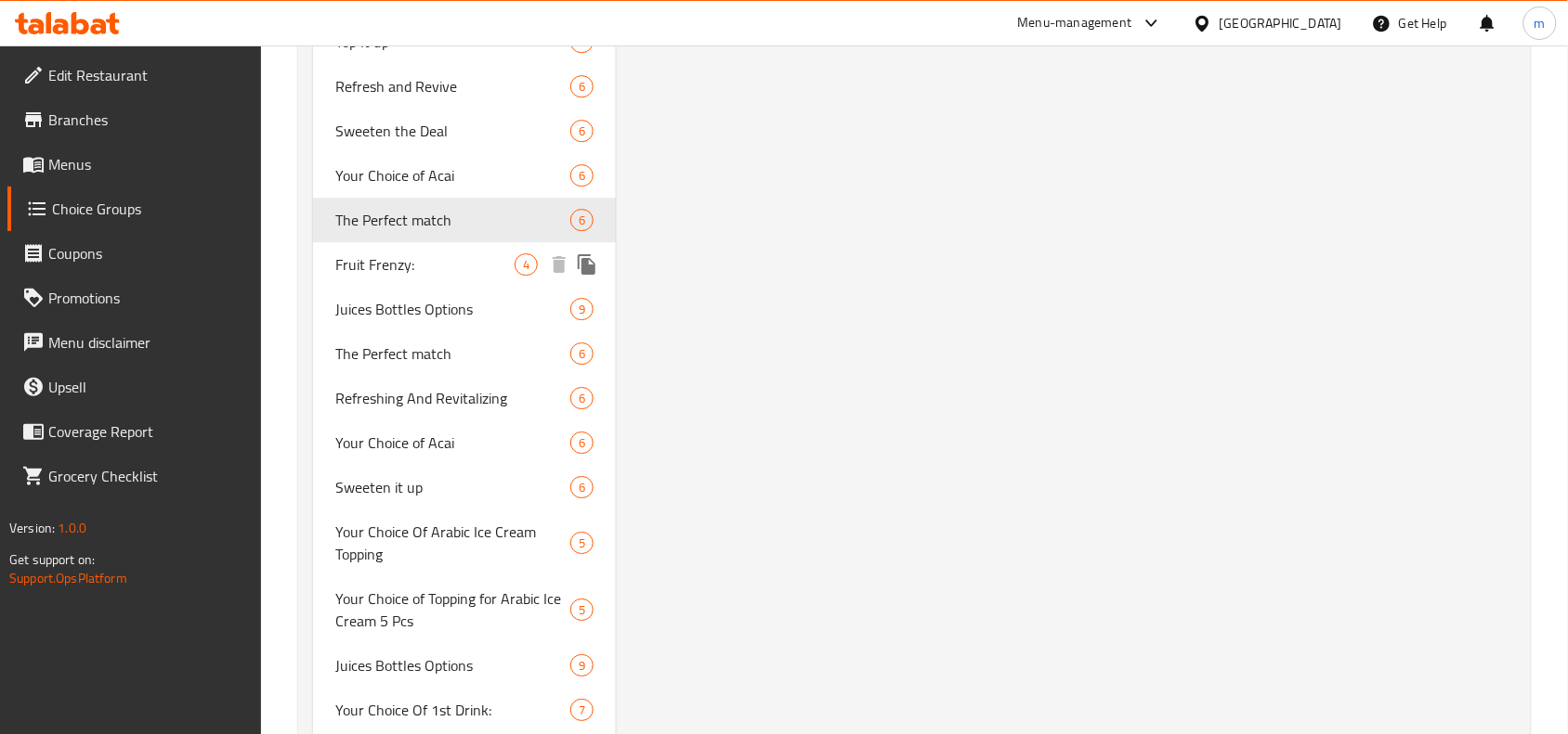
drag, startPoint x: 400, startPoint y: 260, endPoint x: 890, endPoint y: 249, distance: 490.1
click at [400, 260] on span "Fruit Frenzy:" at bounding box center [424, 264] width 179 height 22
click at [413, 253] on span "Fruit Frenzy:" at bounding box center [424, 264] width 179 height 22
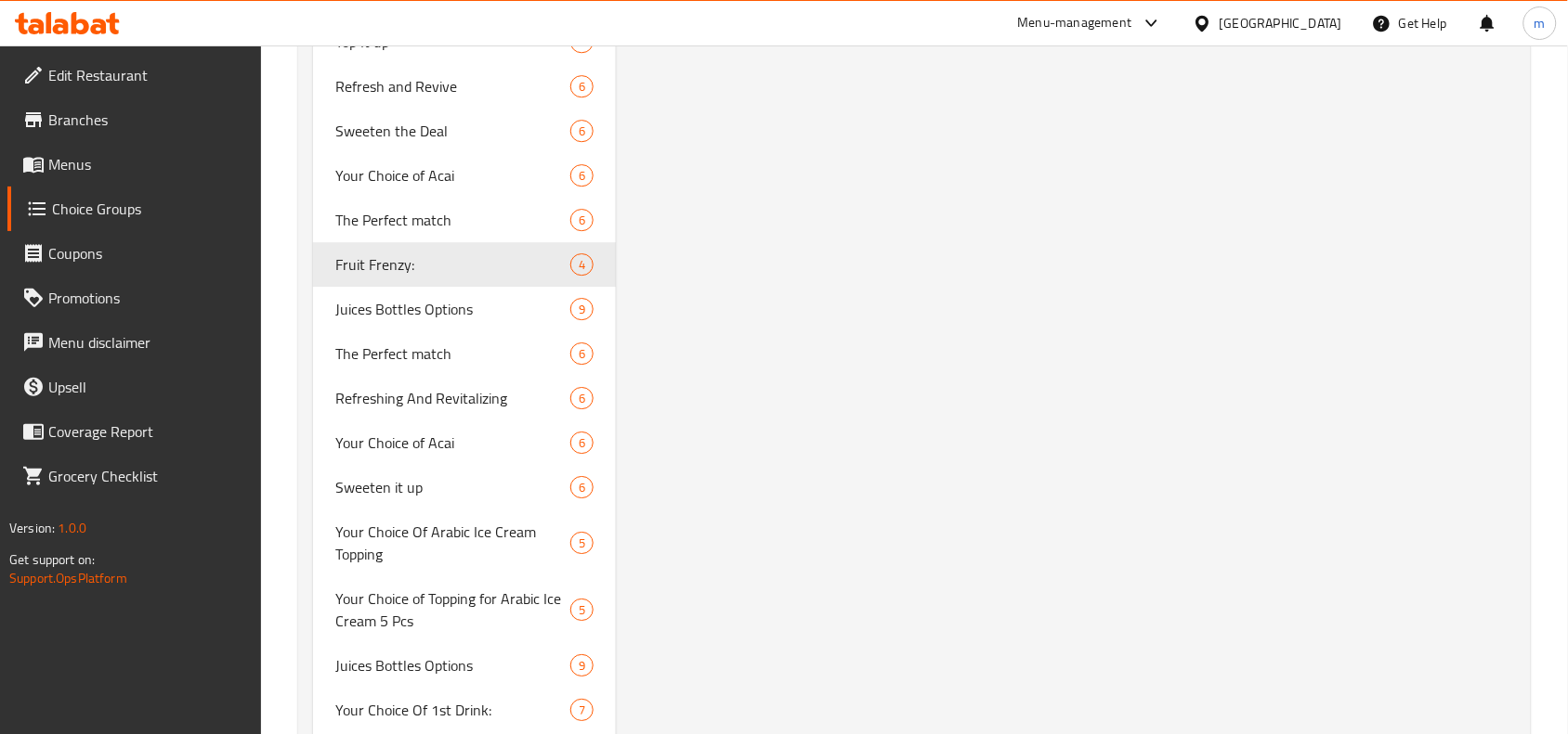
type input "Fruit Frenzy:"
type input "انتعاش فواكة:"
type input "4"
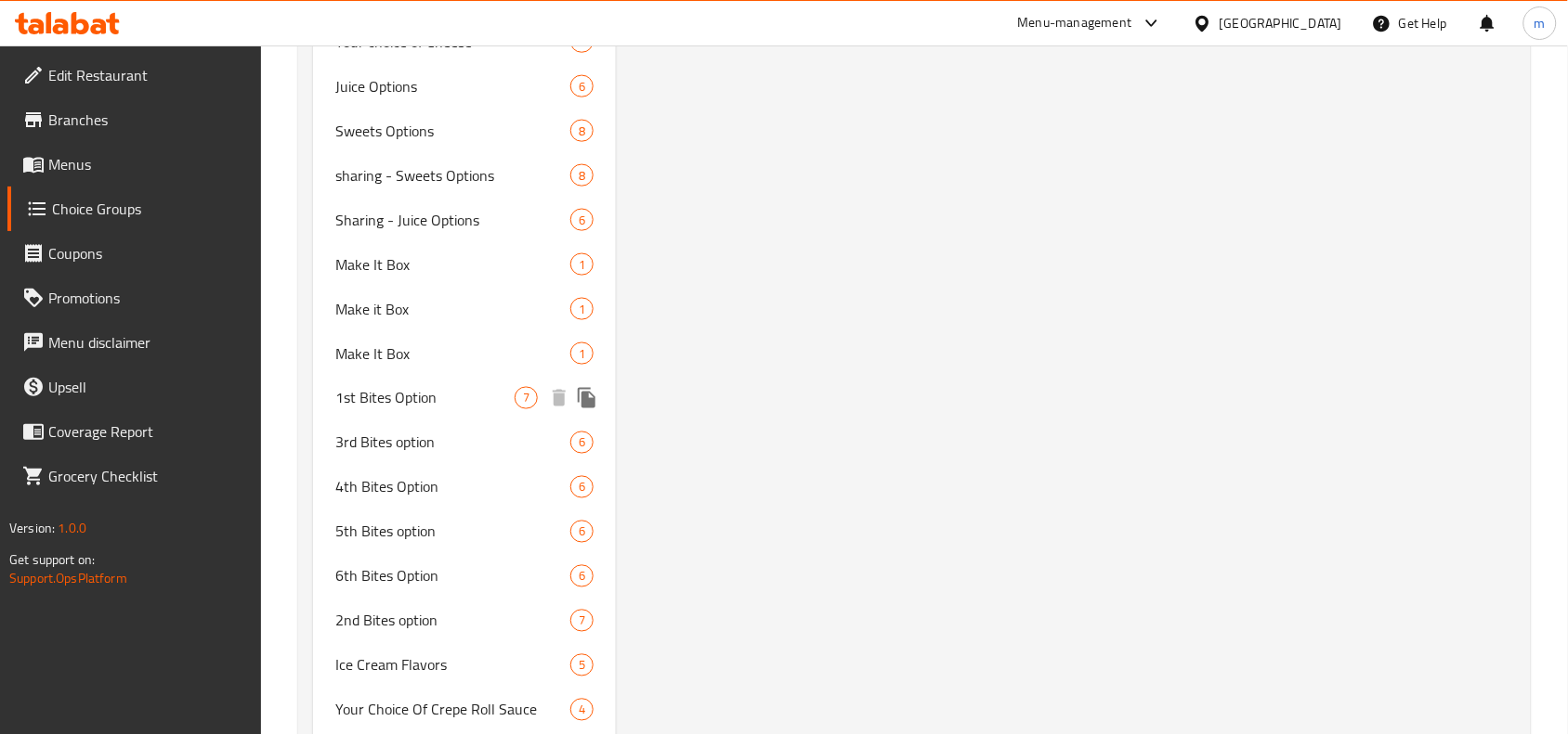
scroll to position [6964, 0]
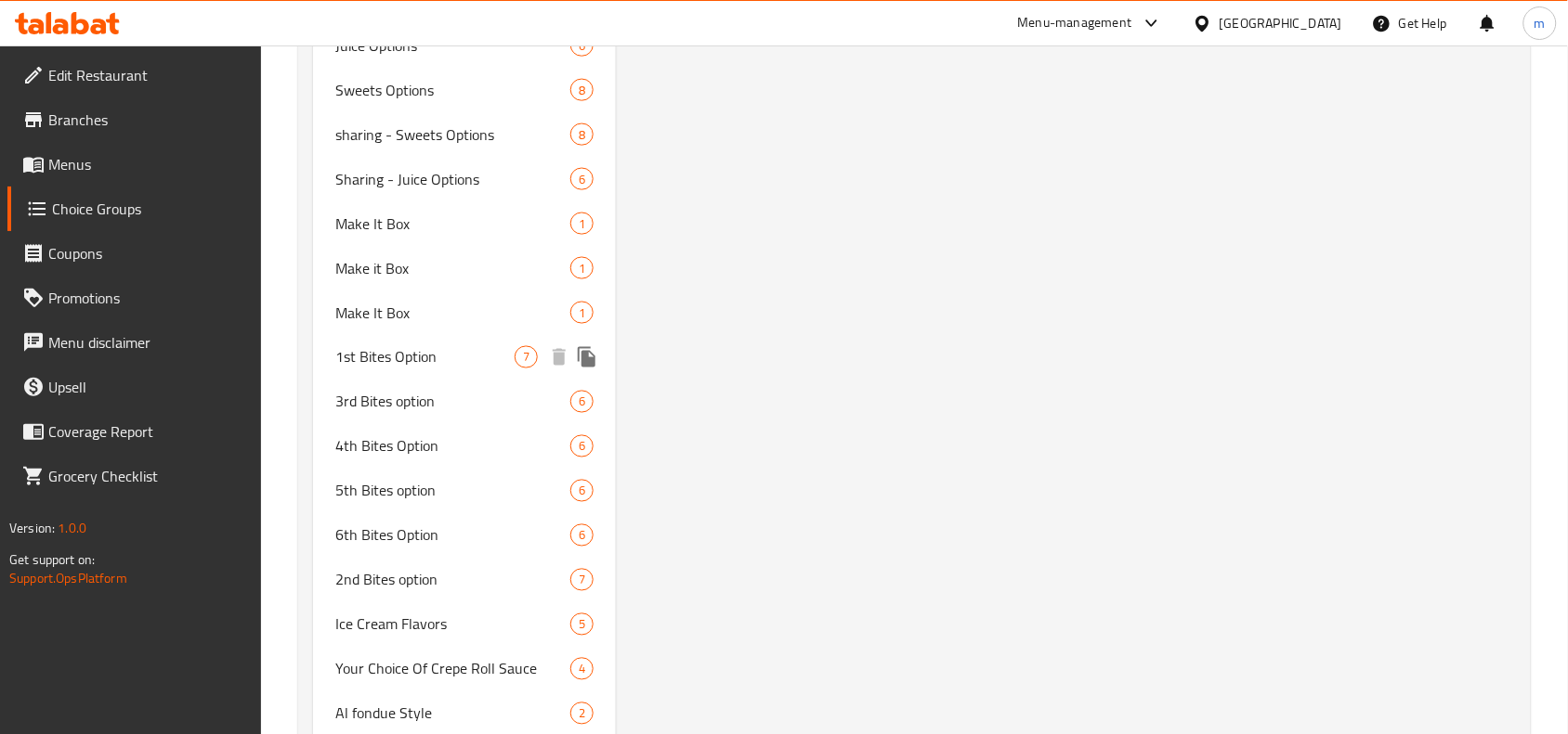
click at [379, 368] on span "1st Bites Option" at bounding box center [424, 358] width 179 height 22
type input "1st Bites Option"
type input "الإختيار الأول من البايتس"
type input "1"
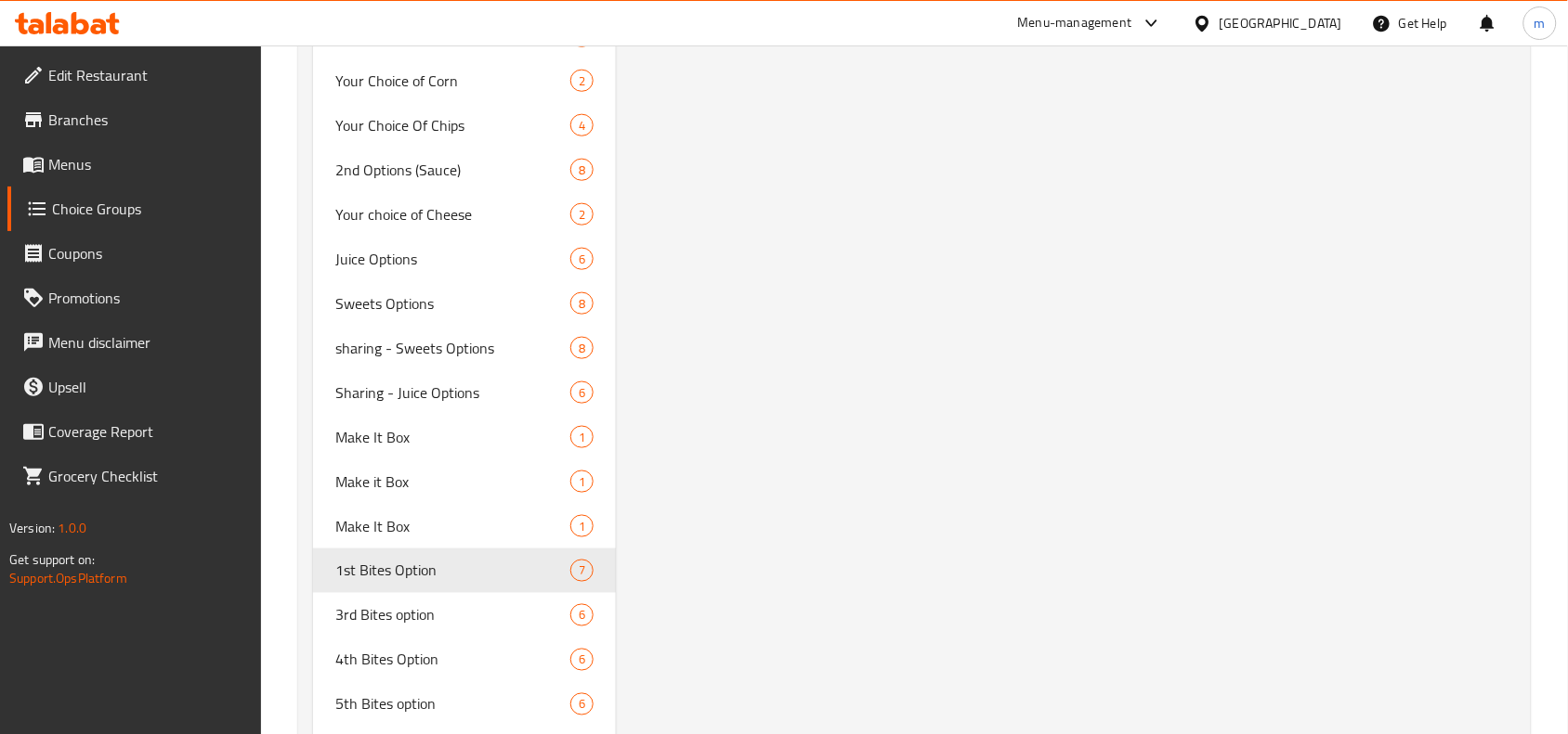
scroll to position [6982, 0]
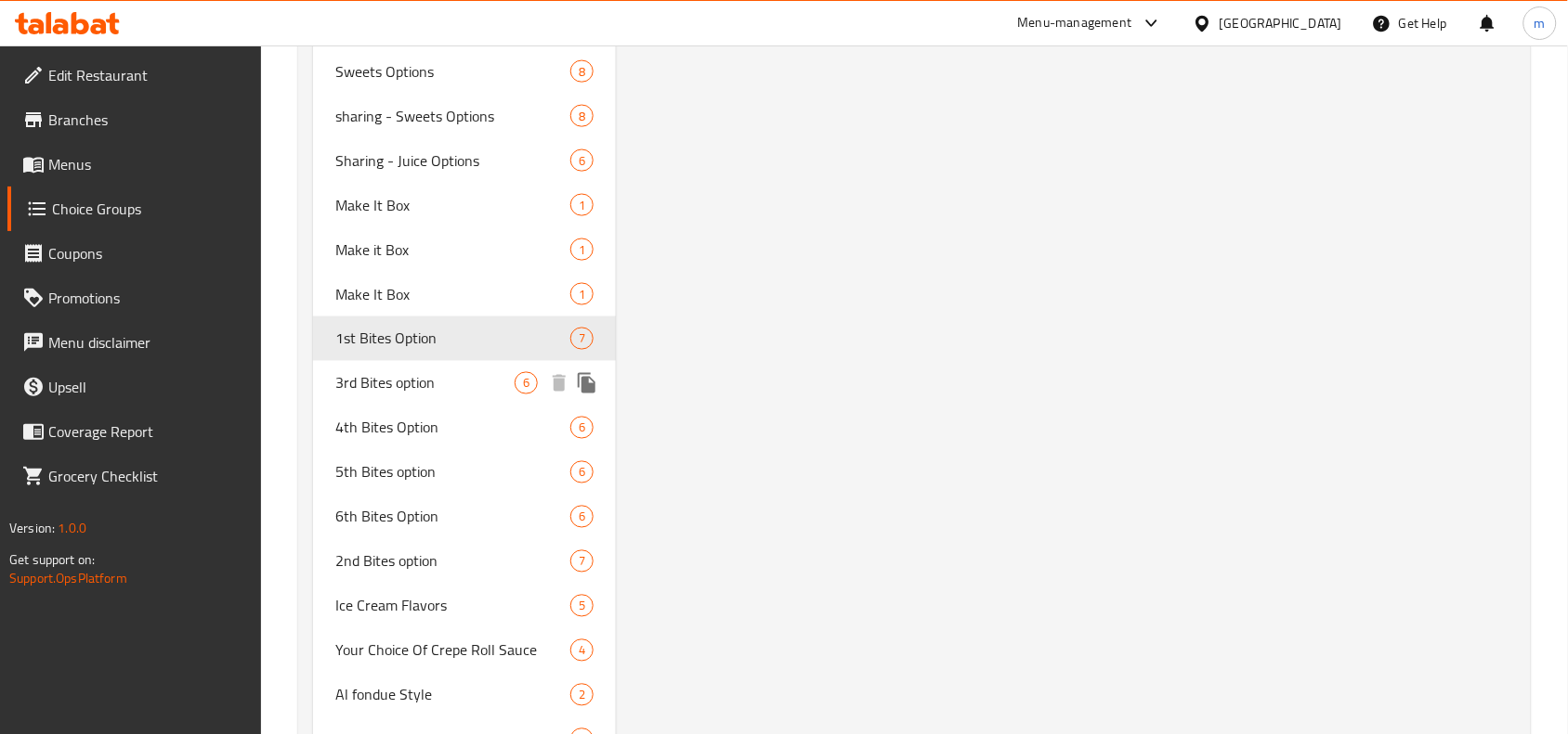
click at [416, 386] on span "3rd Bites option" at bounding box center [424, 383] width 179 height 22
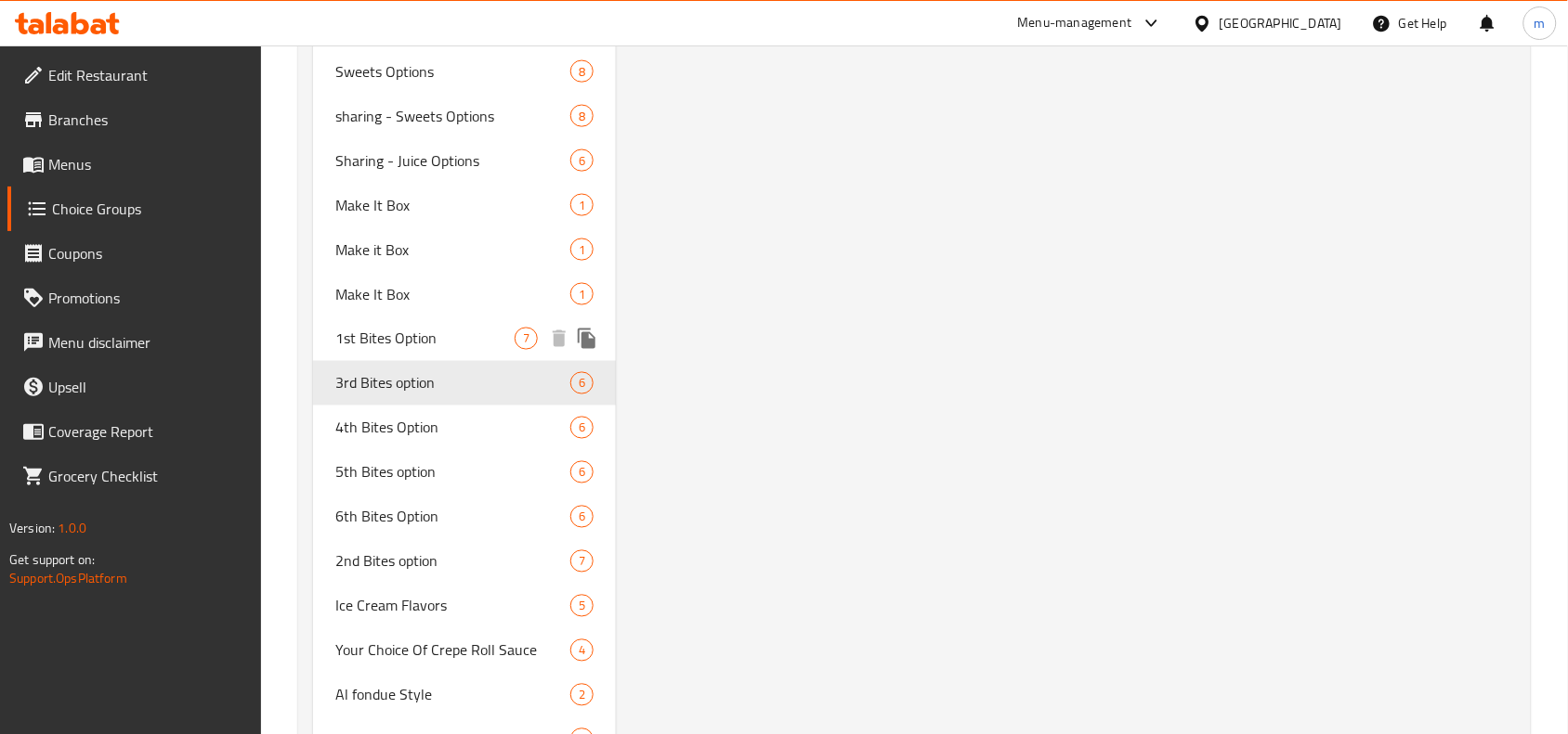
type input "3rd Bites option"
type input "الخيار الثالث من القضمات"
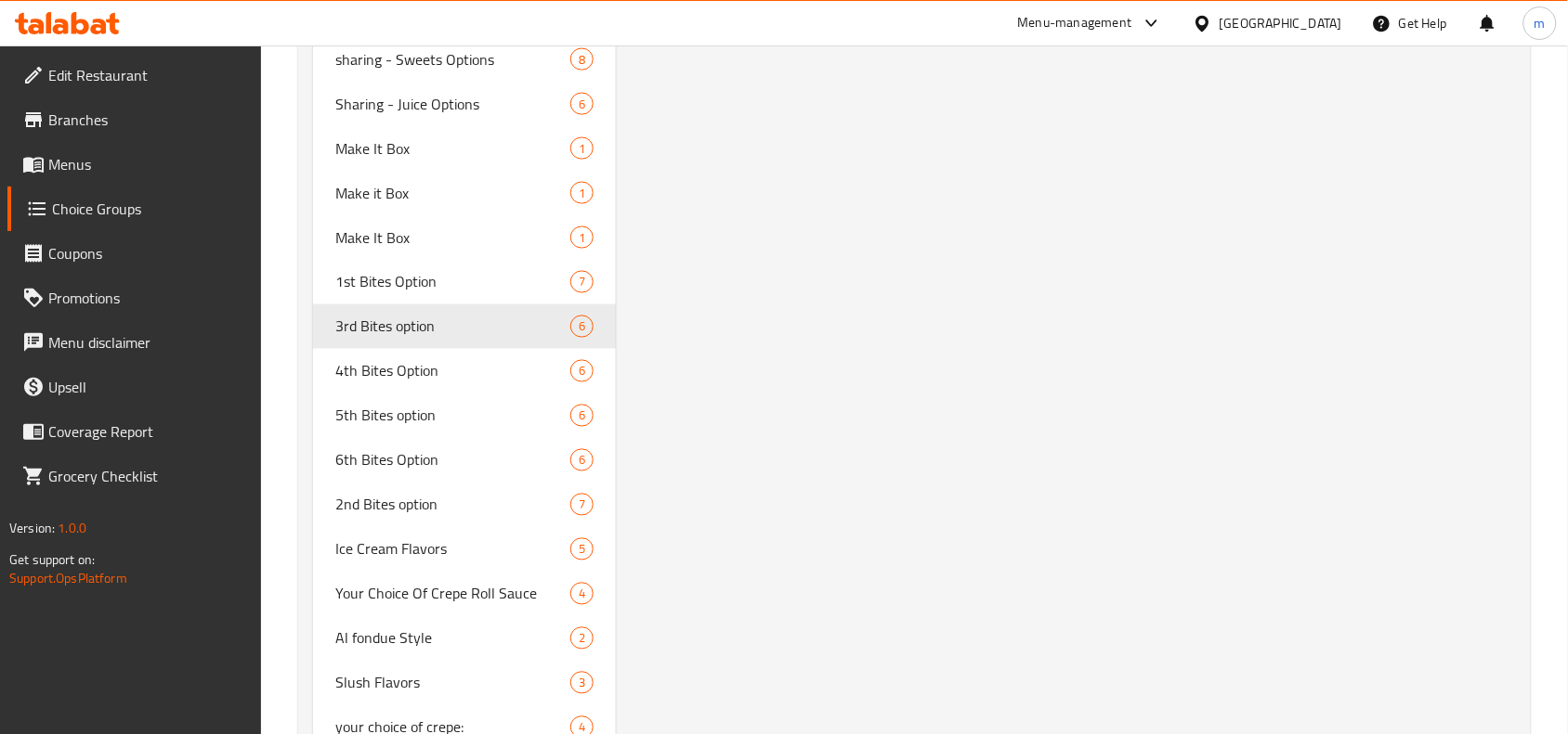
scroll to position [7080, 0]
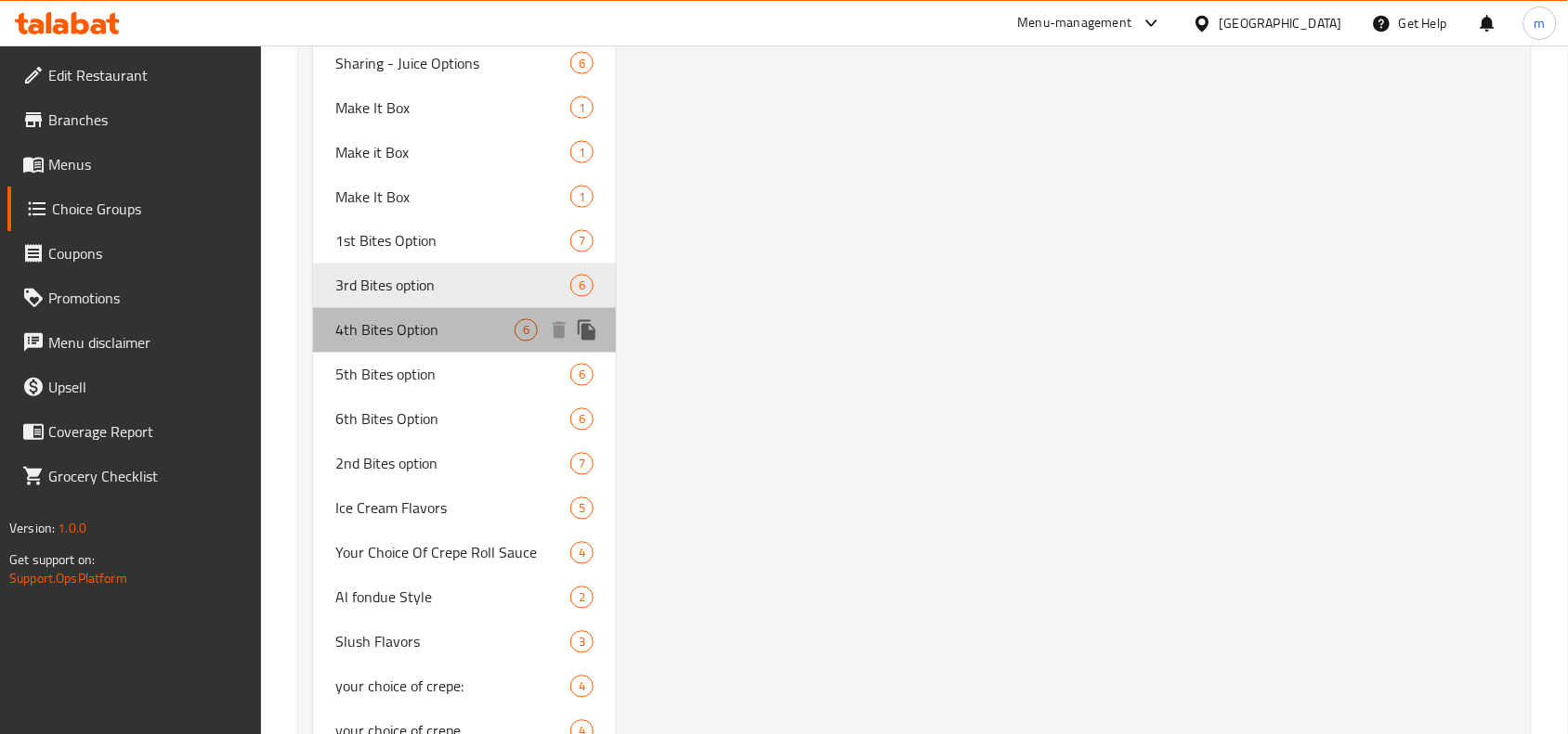
click at [424, 341] on span "4th Bites Option" at bounding box center [424, 331] width 179 height 22
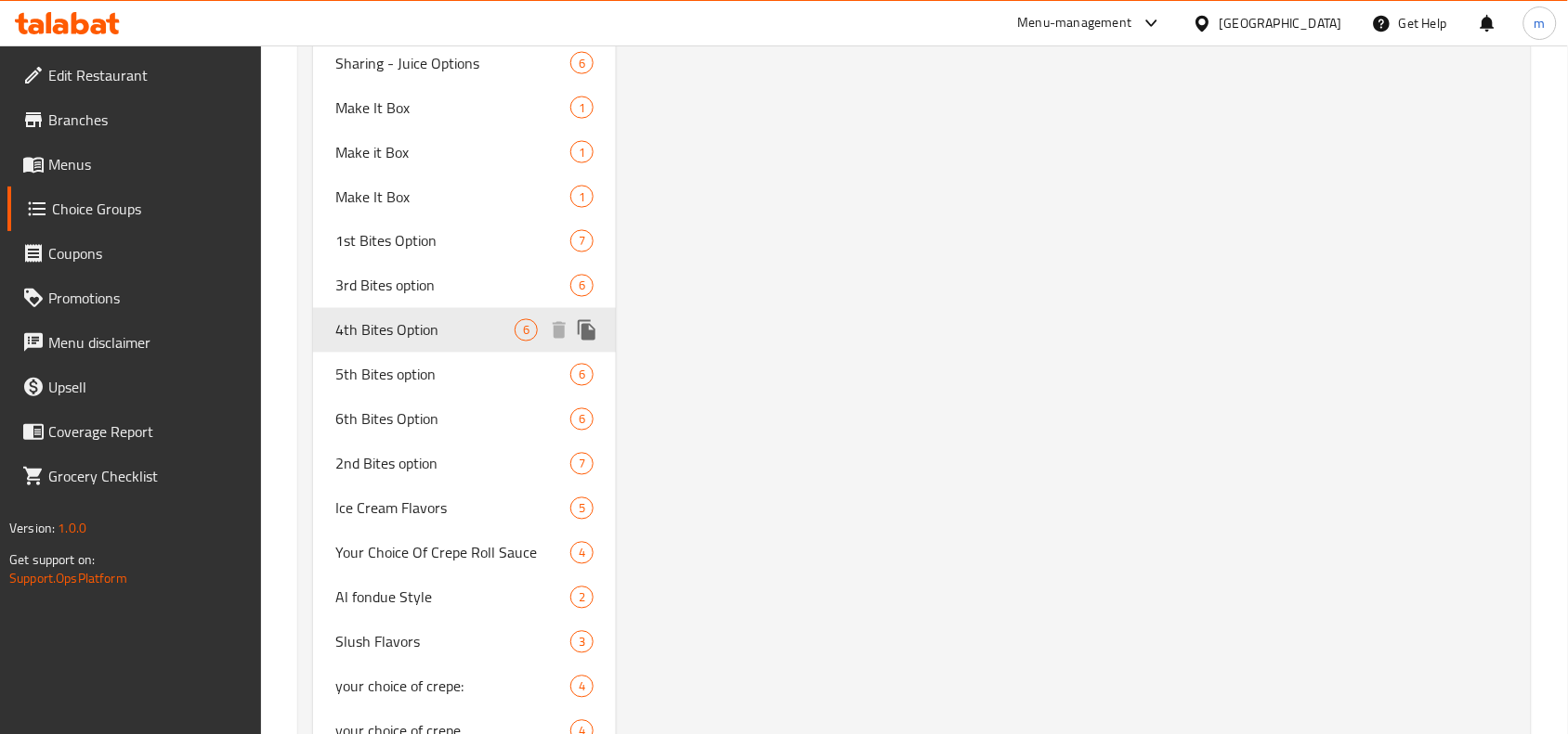
type input "4th Bites Option"
type input "الإختيار الرابع من البايتس"
click at [400, 465] on span "2nd Bites option" at bounding box center [424, 464] width 179 height 22
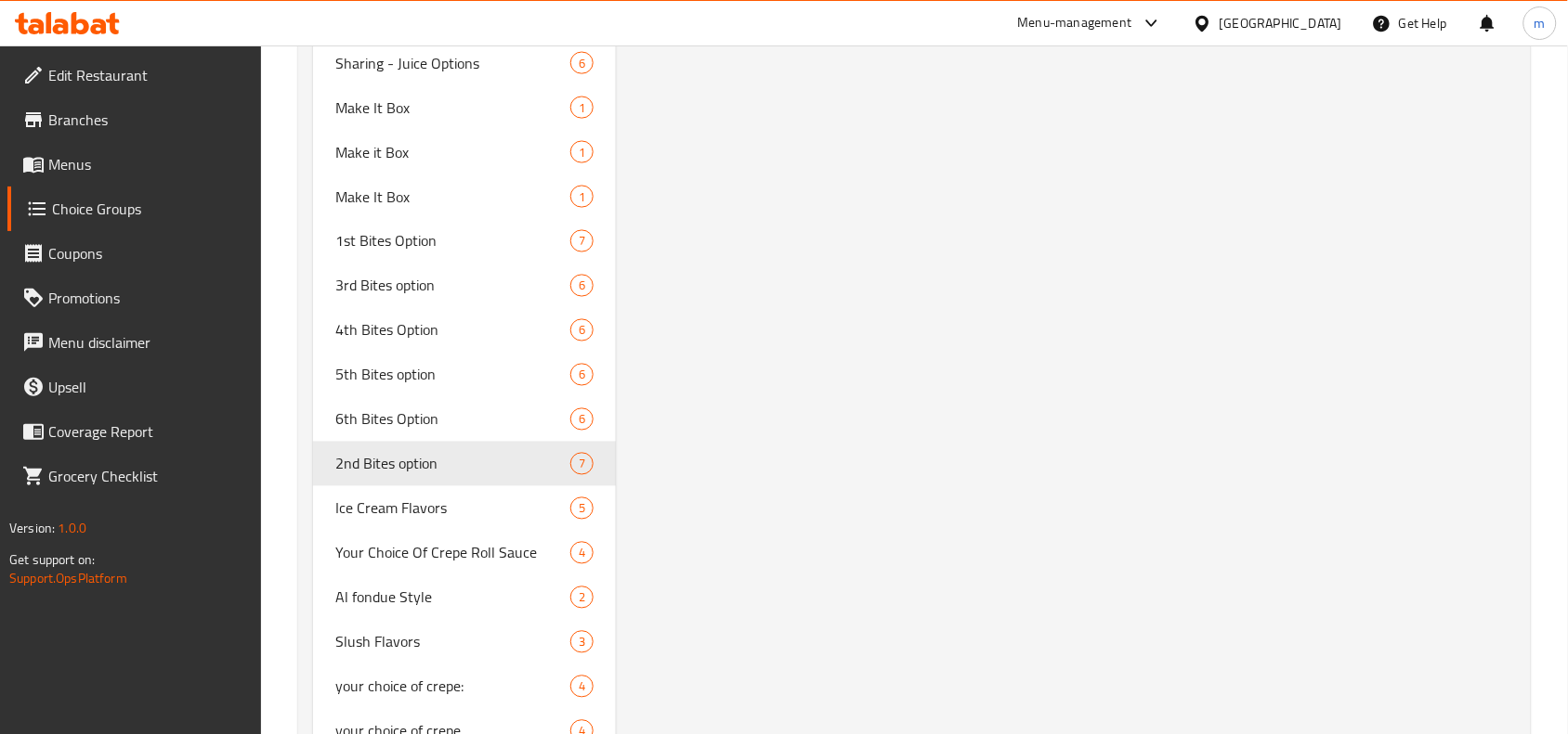
type input "2nd Bites option"
type input "الإختيار الثاني من البايتس"
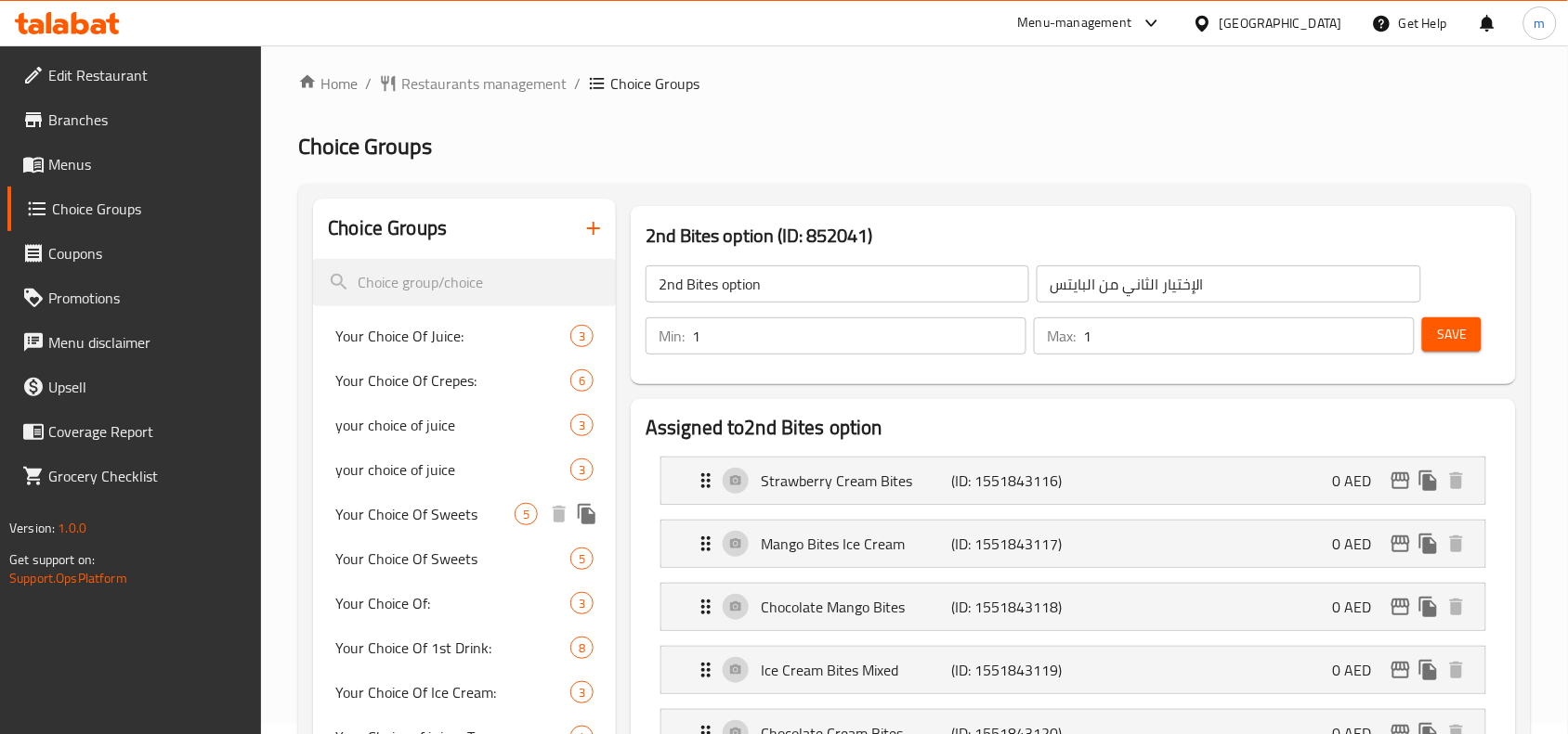
scroll to position [0, 0]
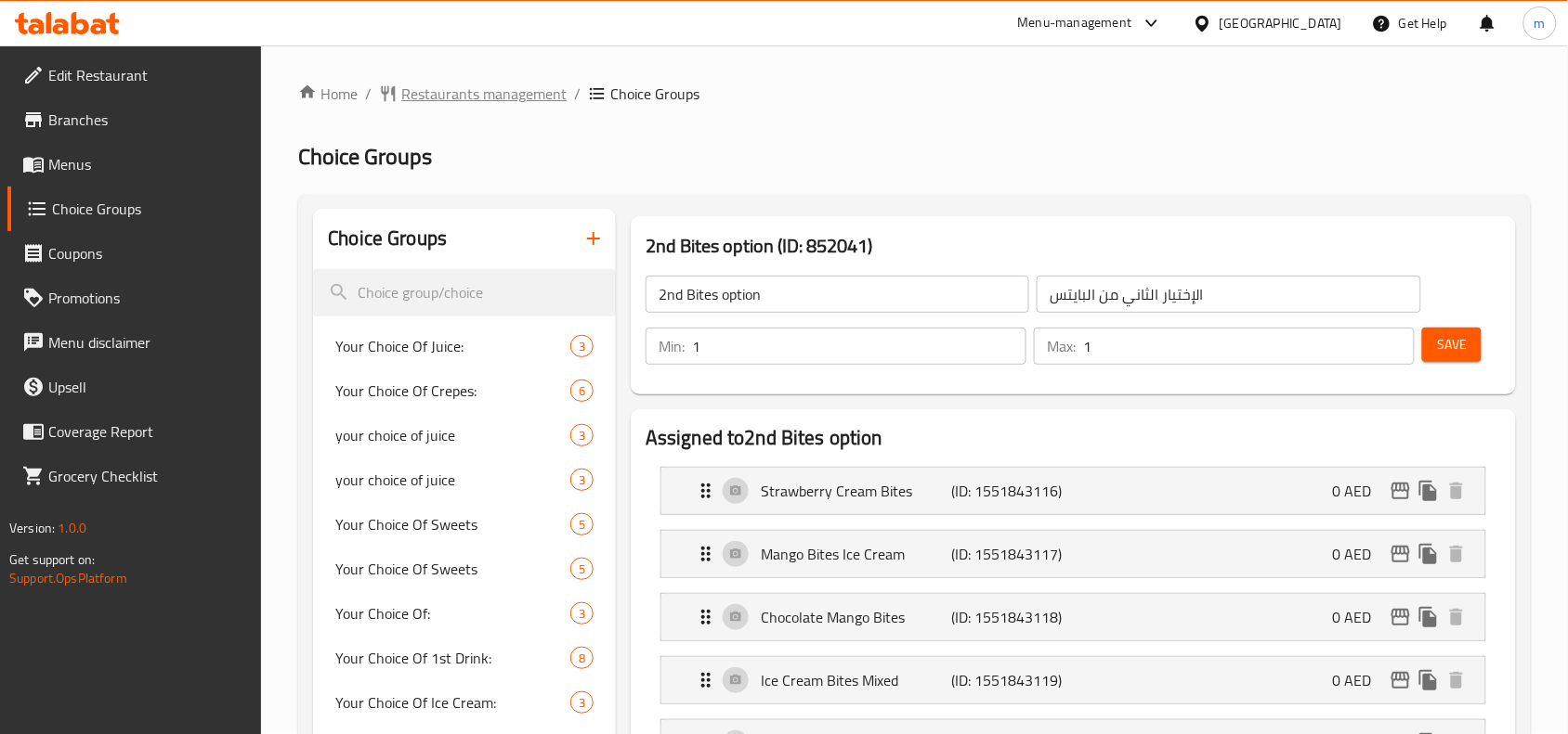
click at [521, 99] on span "Restaurants management" at bounding box center [484, 93] width 165 height 22
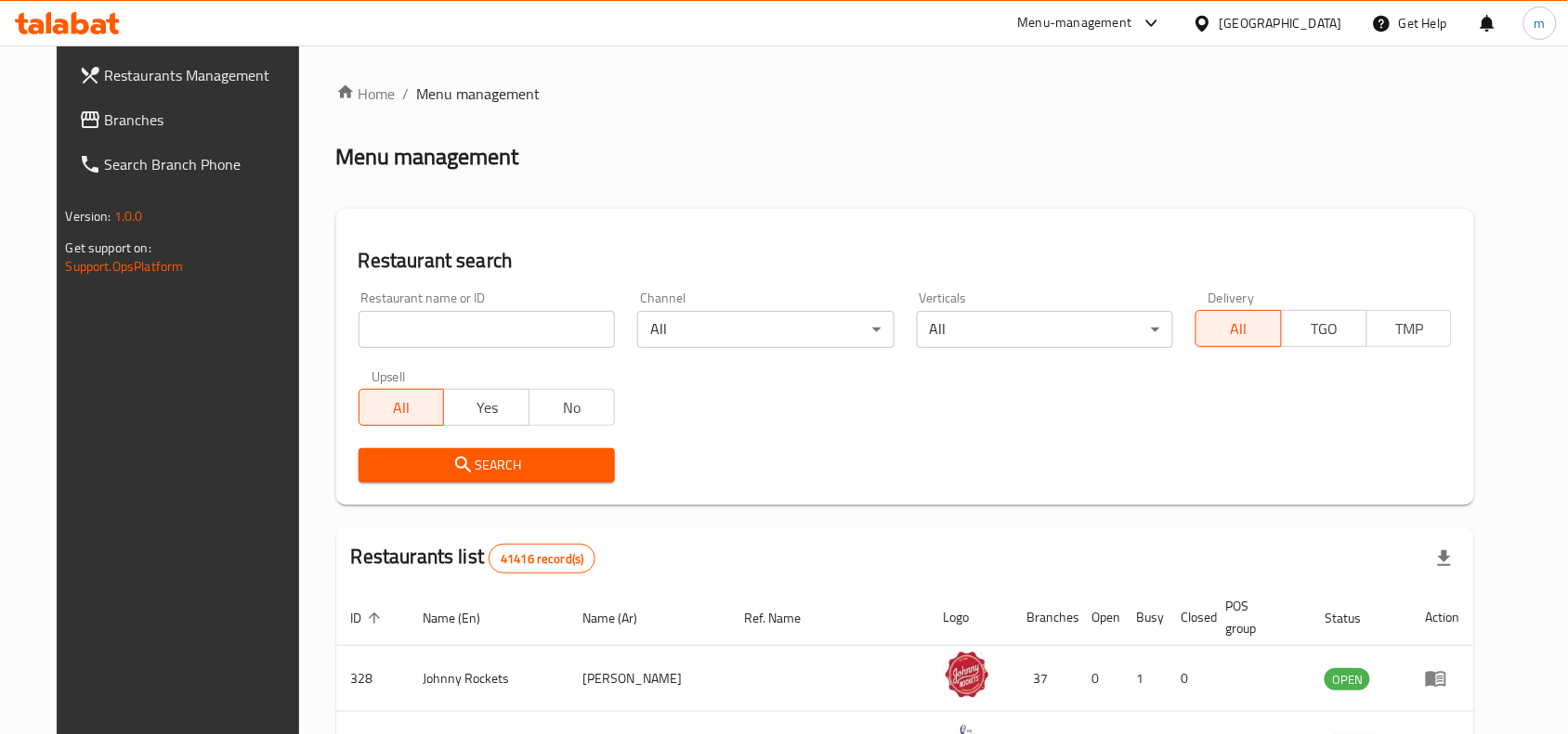
click at [105, 112] on span "Branches" at bounding box center [205, 119] width 199 height 22
